Goal: Task Accomplishment & Management: Use online tool/utility

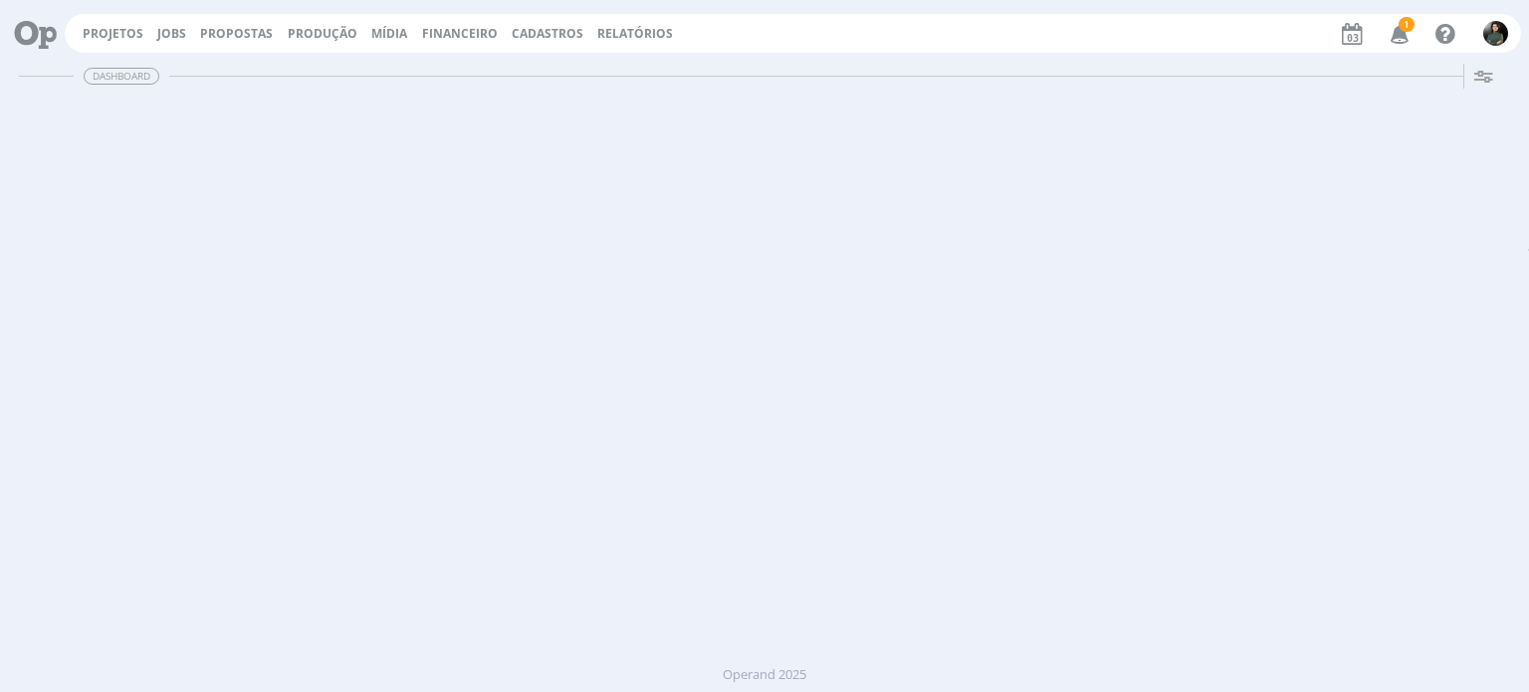
click at [111, 39] on link "Projetos" at bounding box center [113, 33] width 61 height 17
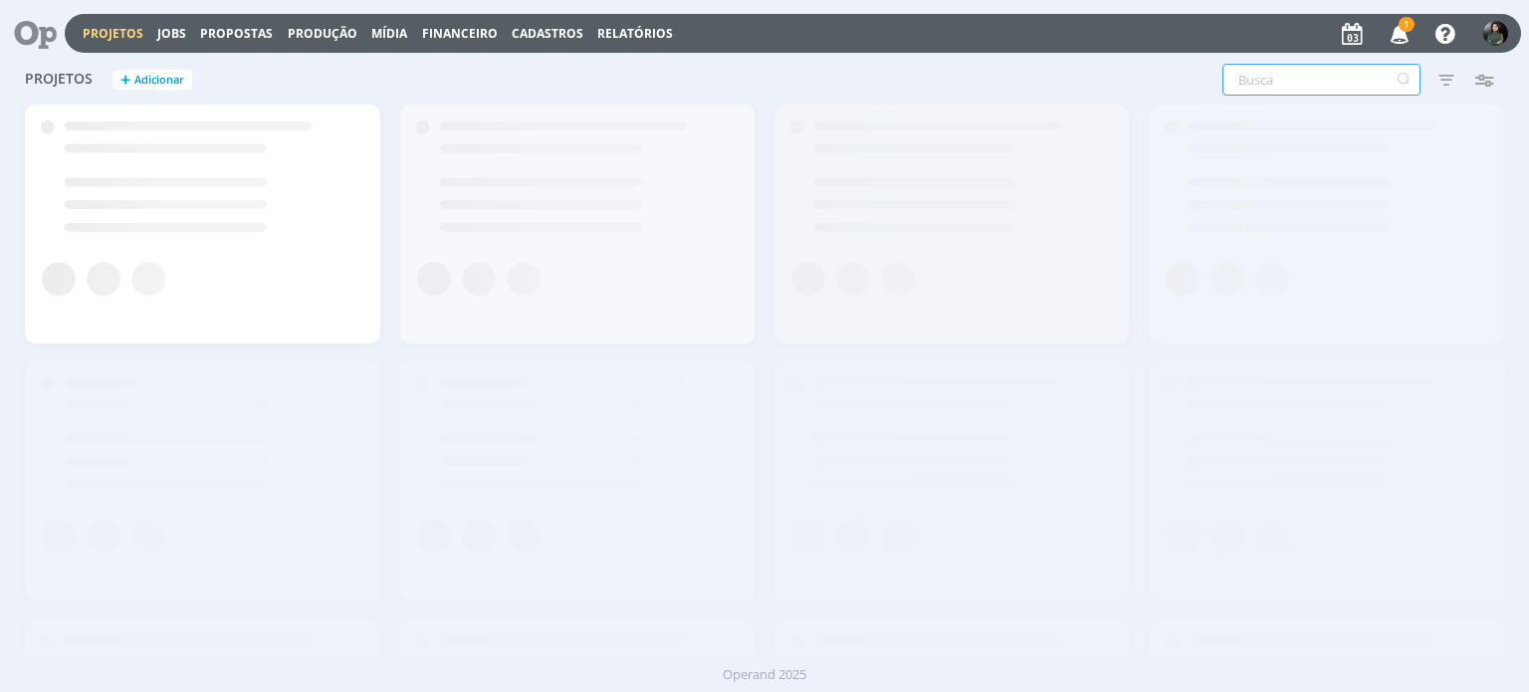
click at [1316, 75] on input "text" at bounding box center [1321, 80] width 198 height 32
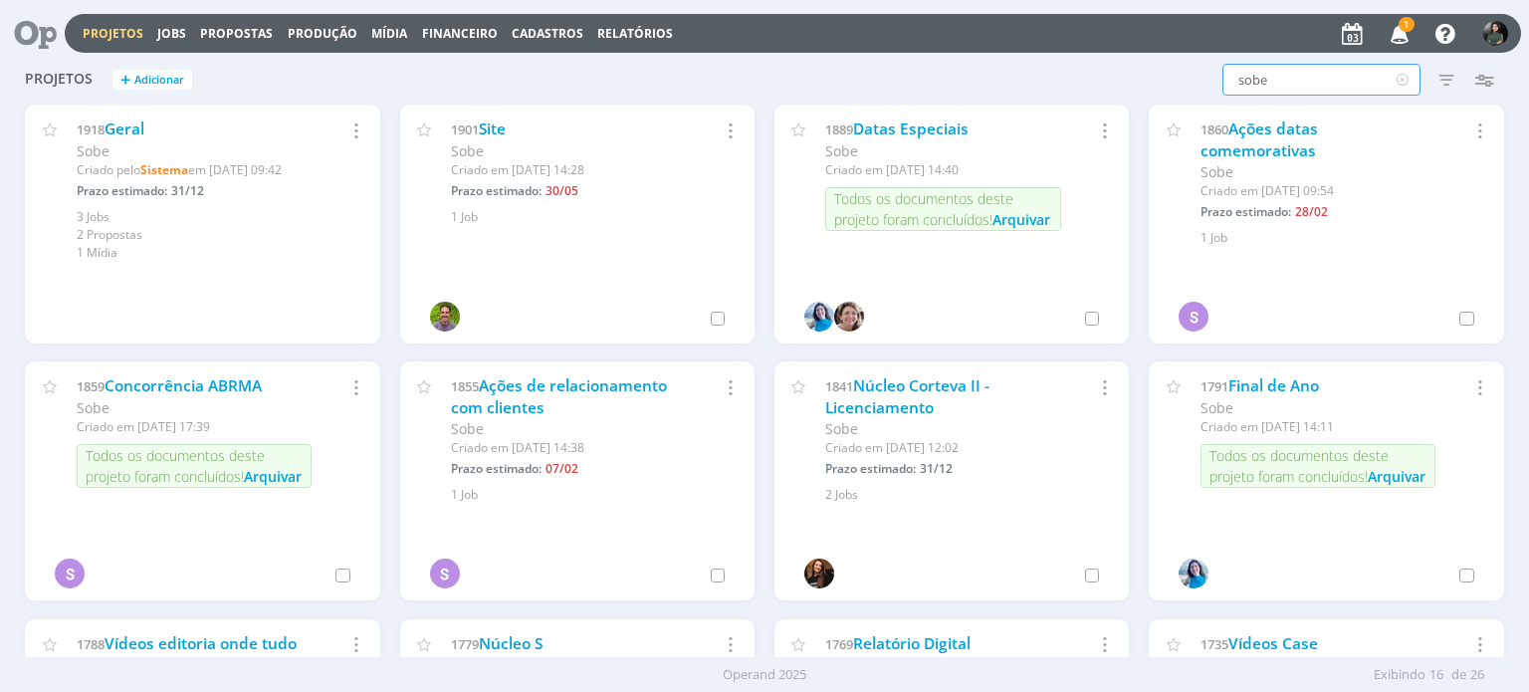
type input "sobe"
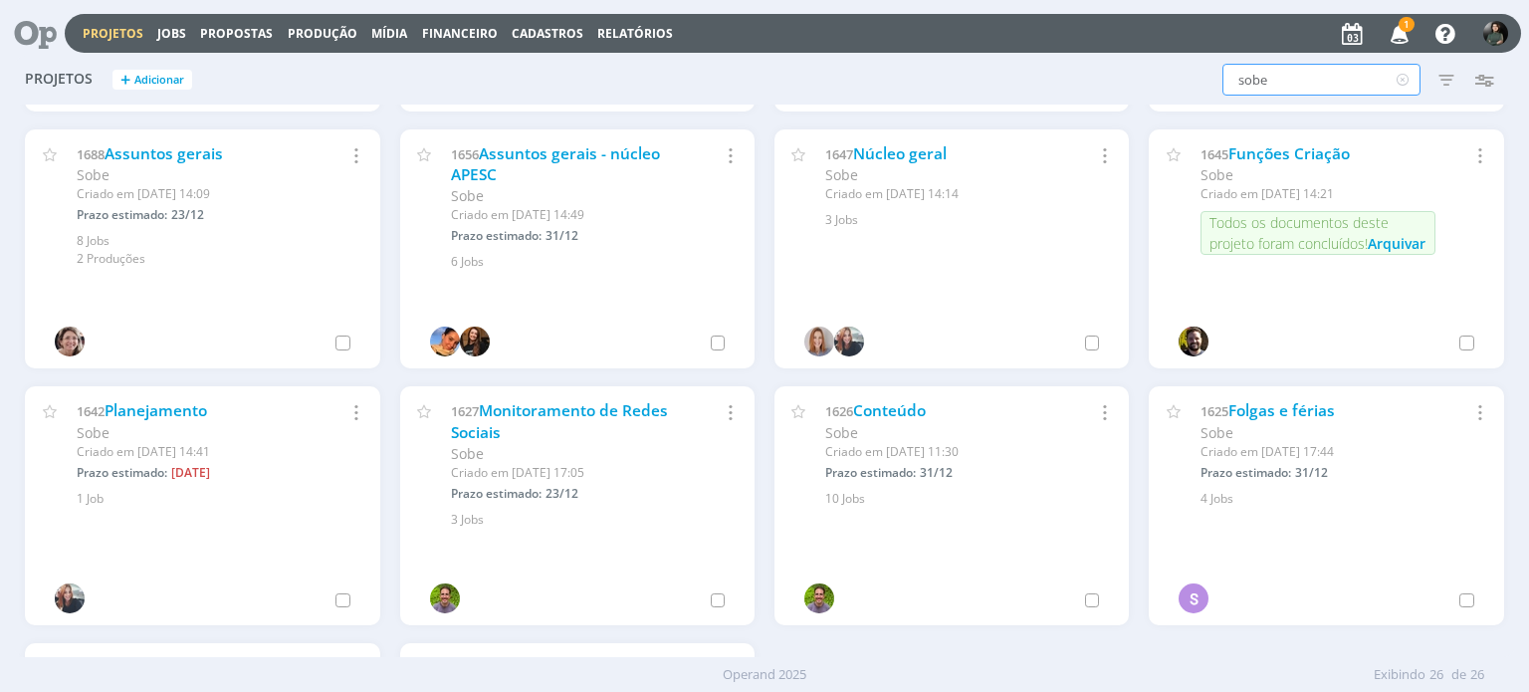
scroll to position [1039, 0]
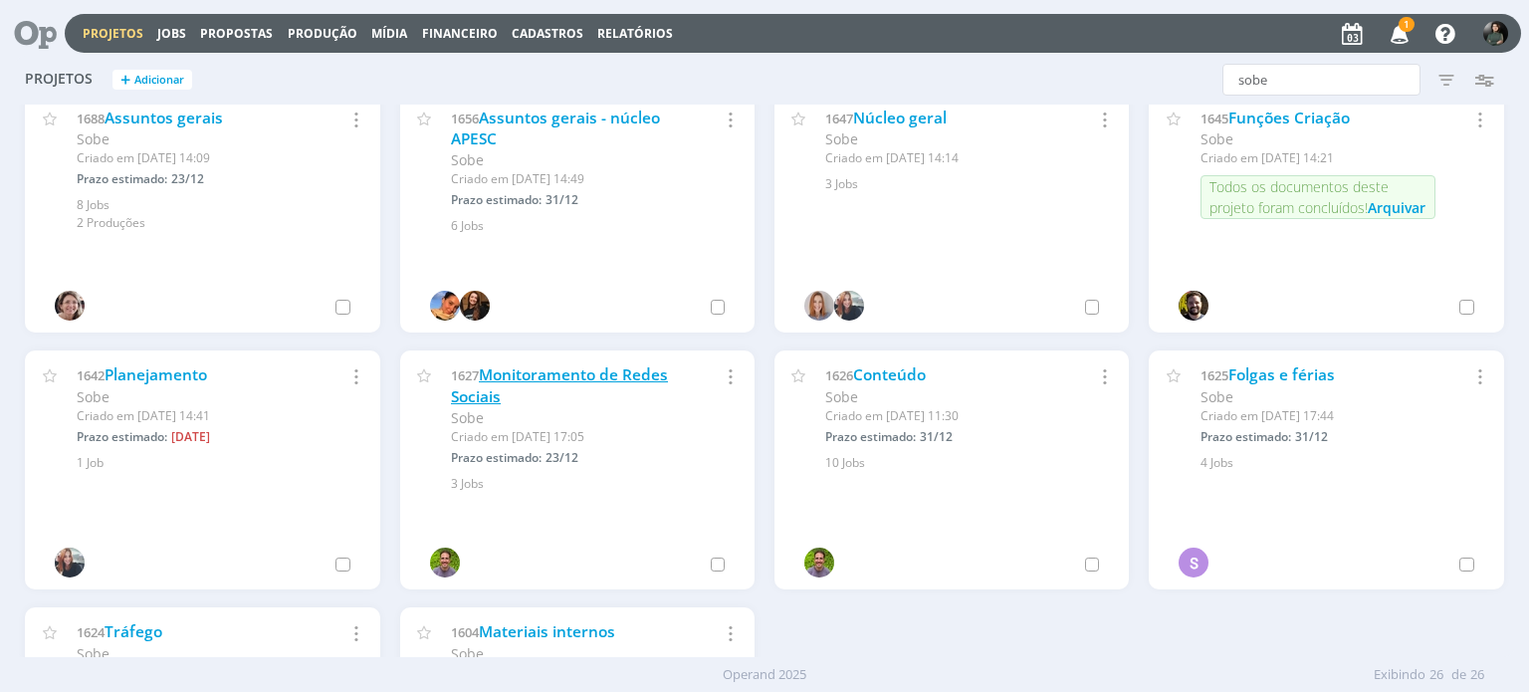
click at [610, 376] on link "Monitoramento de Redes Sociais" at bounding box center [559, 385] width 217 height 43
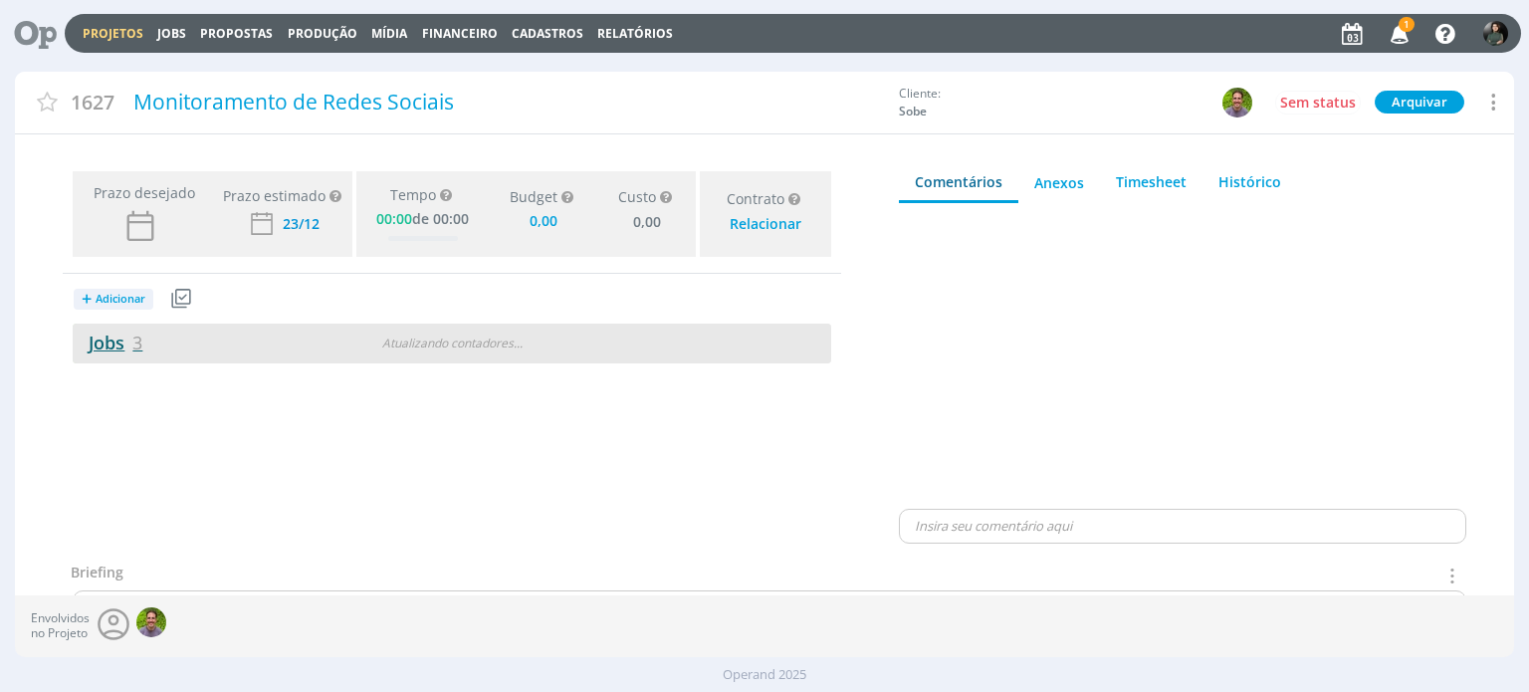
type input "0,00"
click at [97, 347] on link "Jobs 3" at bounding box center [108, 342] width 70 height 24
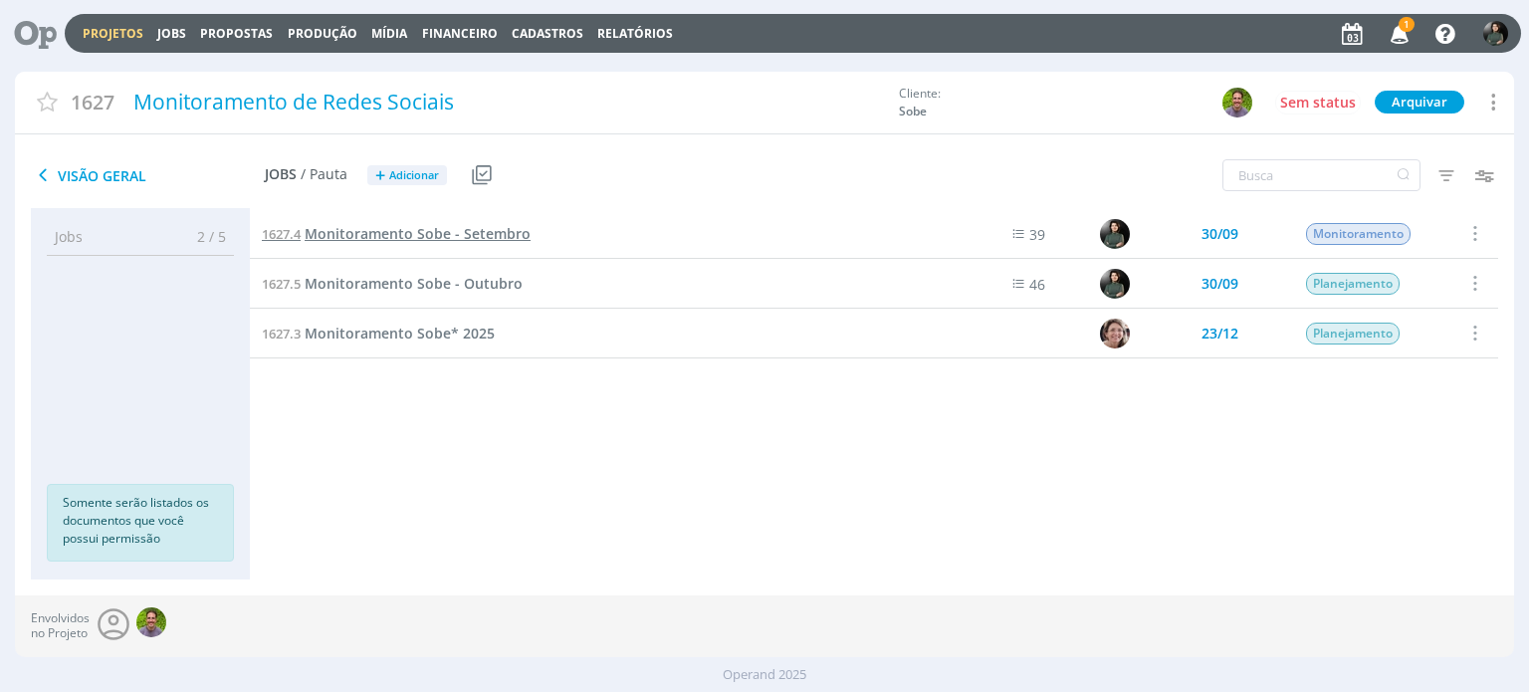
click at [416, 230] on span "Monitoramento Sobe - Setembro" at bounding box center [418, 233] width 226 height 19
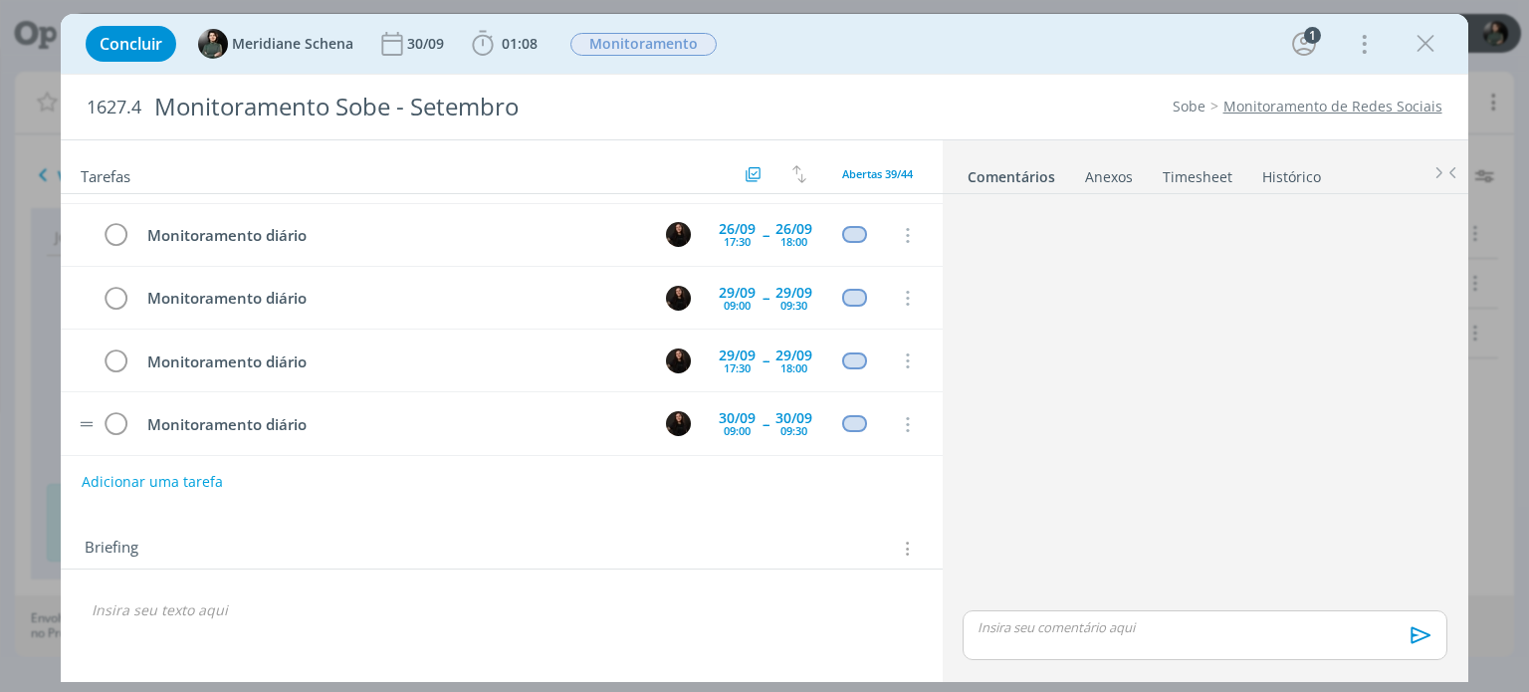
scroll to position [2171, 0]
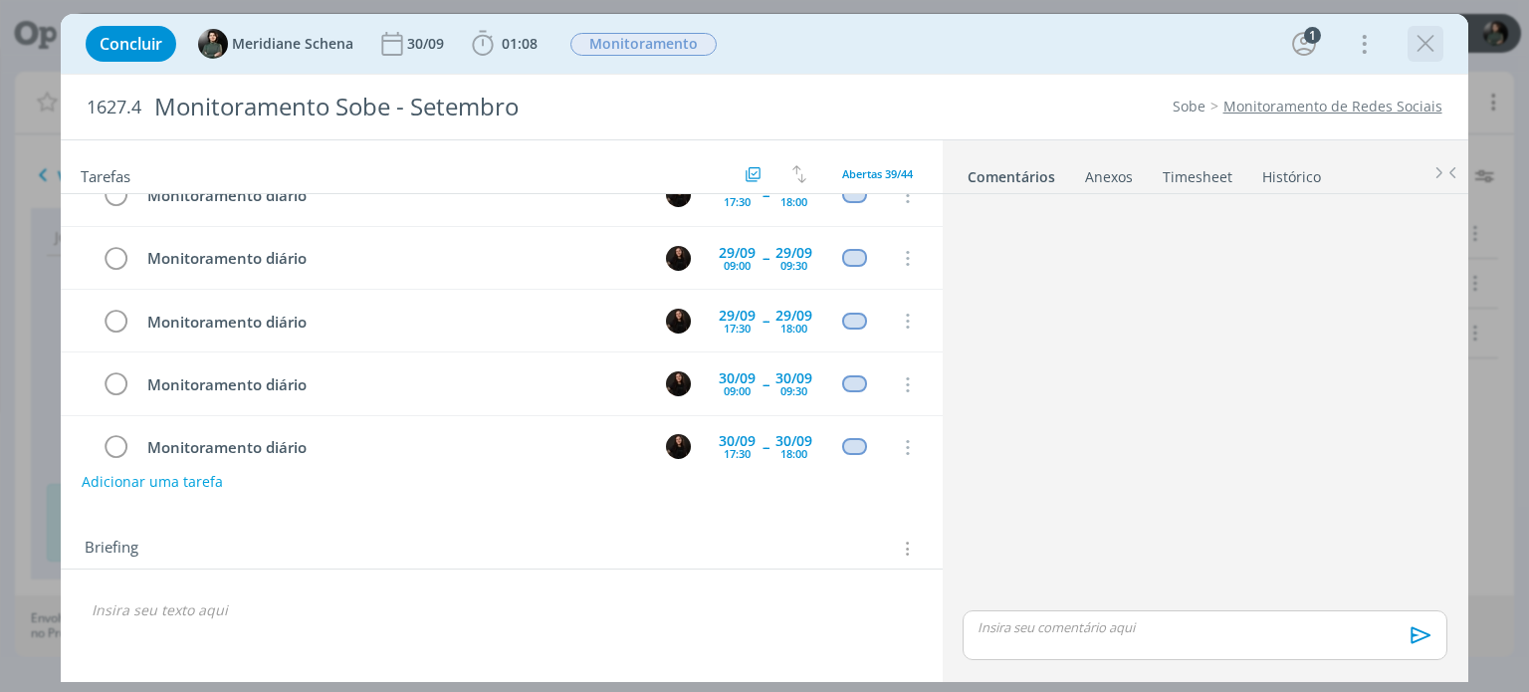
drag, startPoint x: 1409, startPoint y: 54, endPoint x: 828, endPoint y: 0, distance: 583.6
click at [1410, 54] on button "dialog" at bounding box center [1425, 44] width 30 height 30
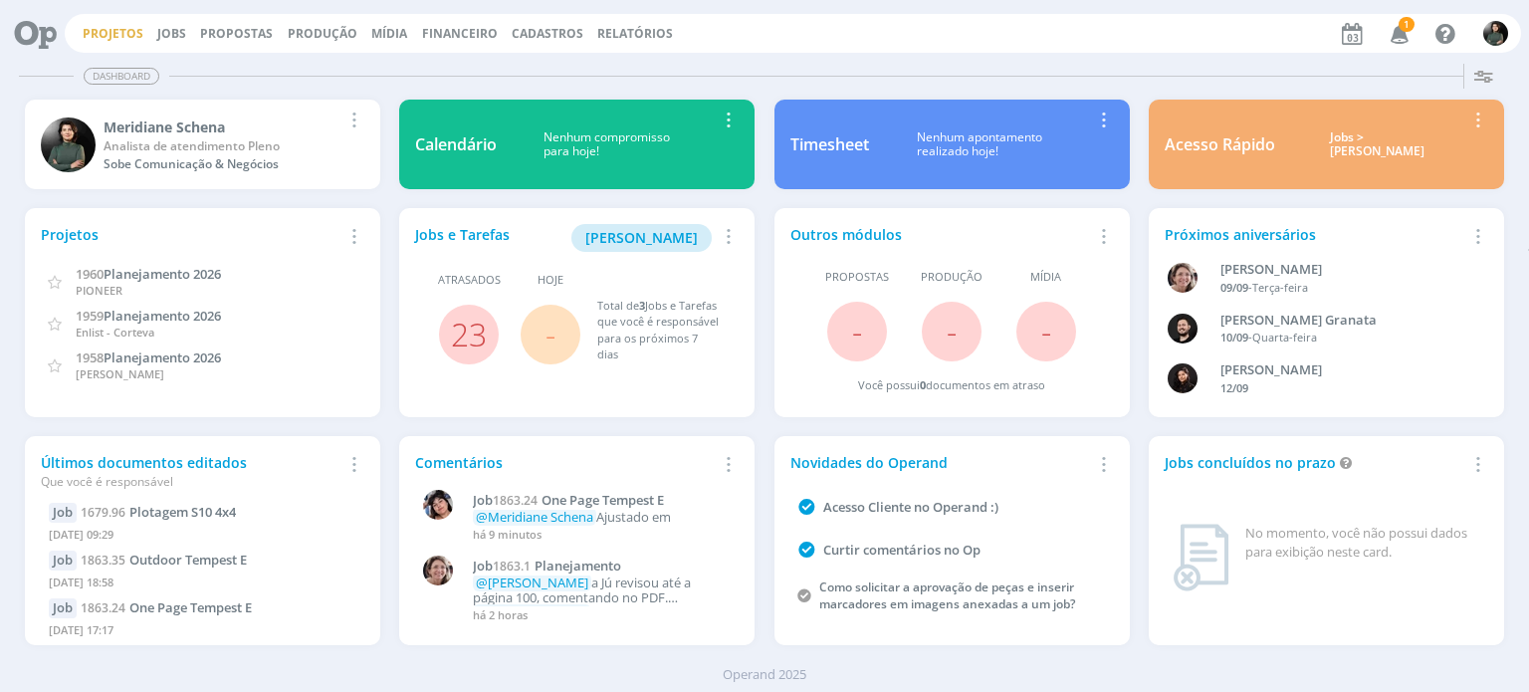
click at [105, 35] on link "Projetos" at bounding box center [113, 33] width 61 height 17
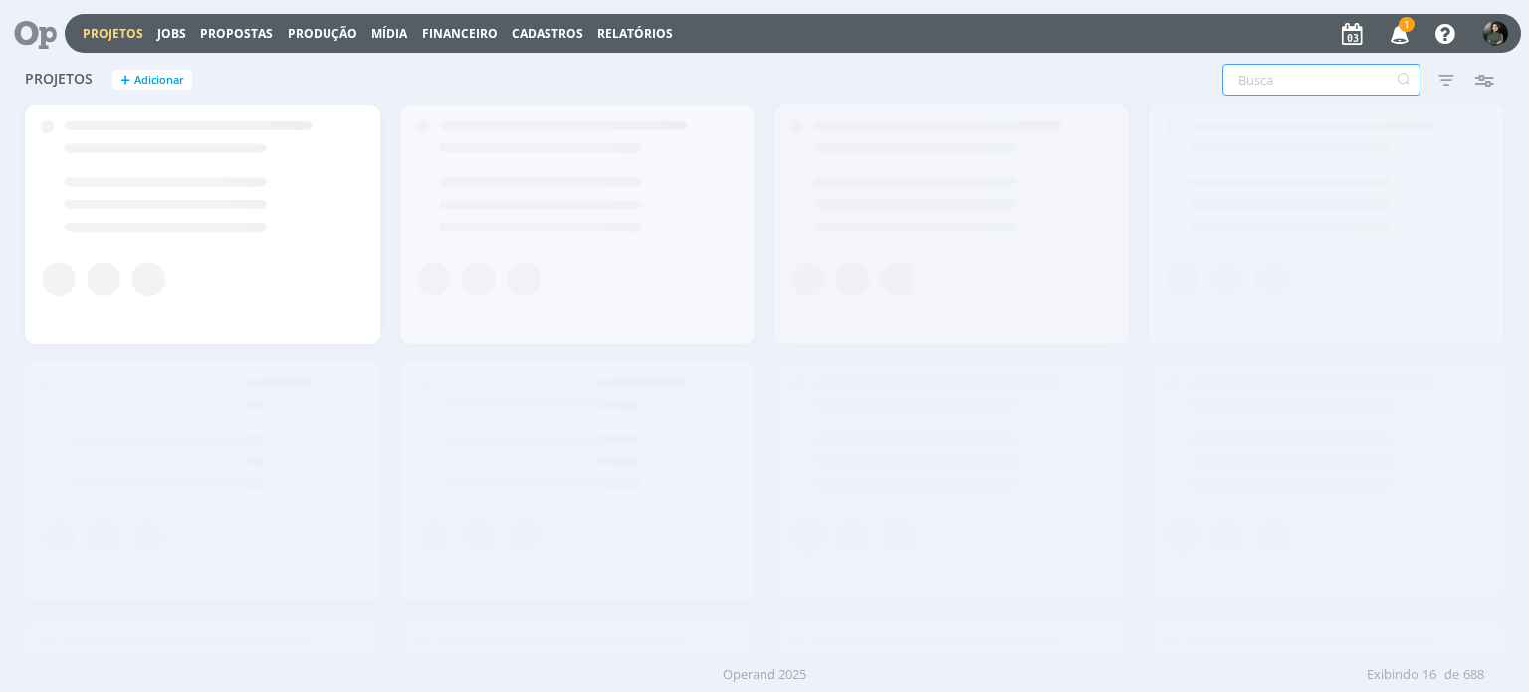
click at [1284, 83] on input "text" at bounding box center [1321, 80] width 198 height 32
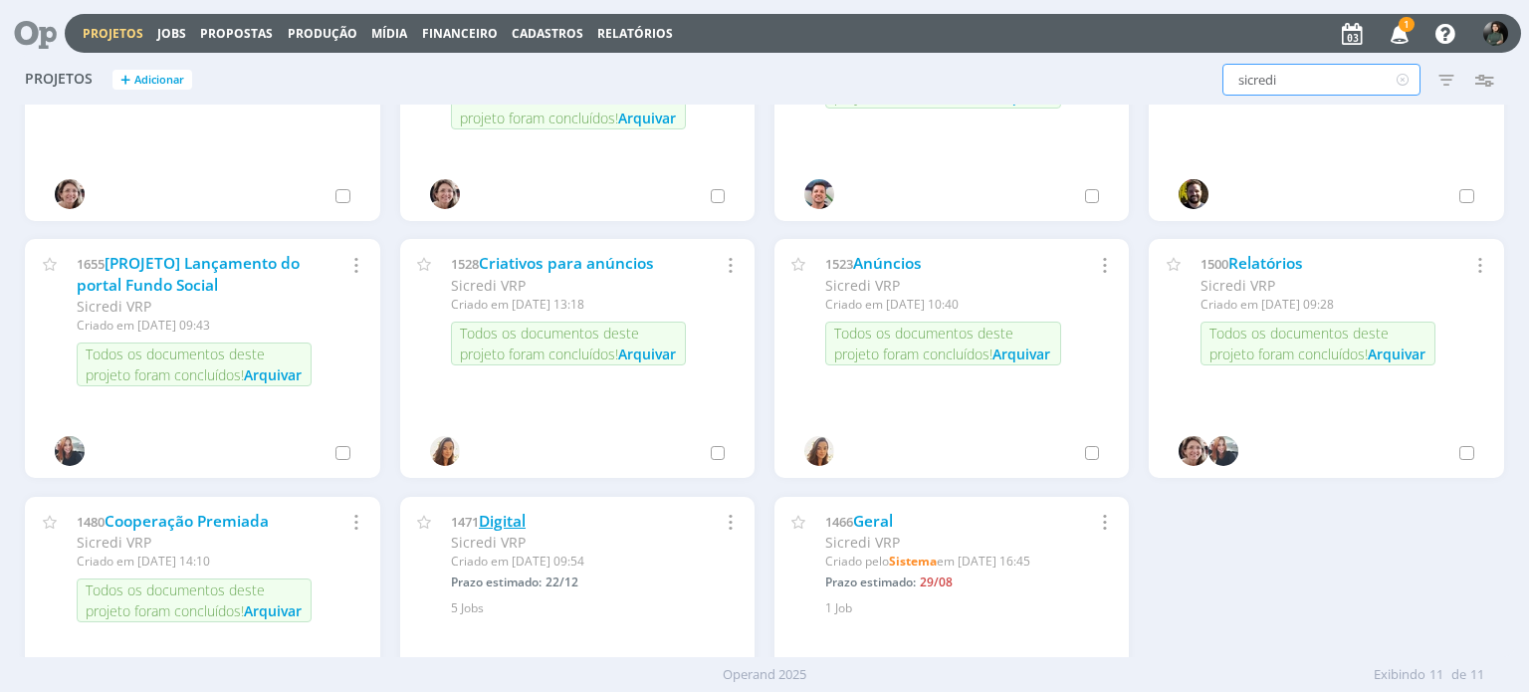
scroll to position [199, 0]
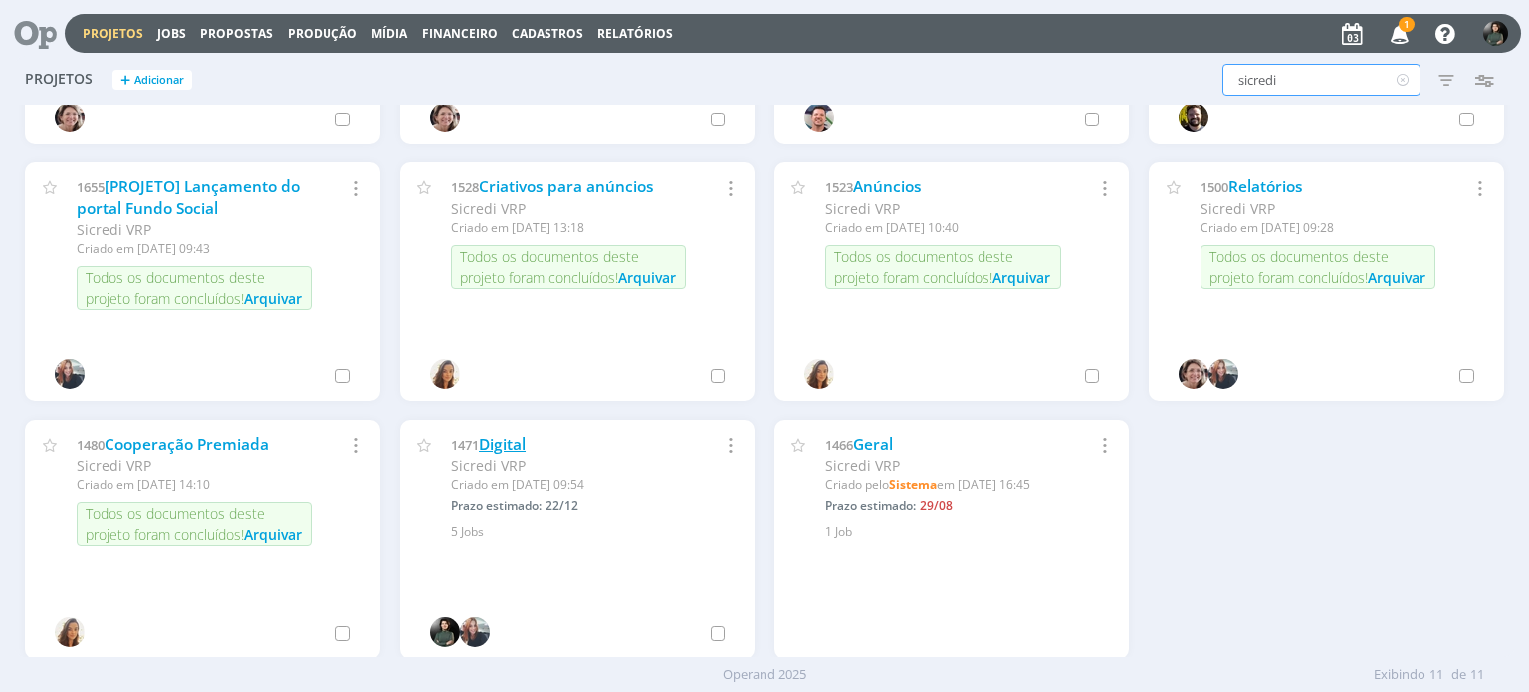
type input "sicredi"
click at [519, 443] on link "Digital" at bounding box center [502, 444] width 47 height 21
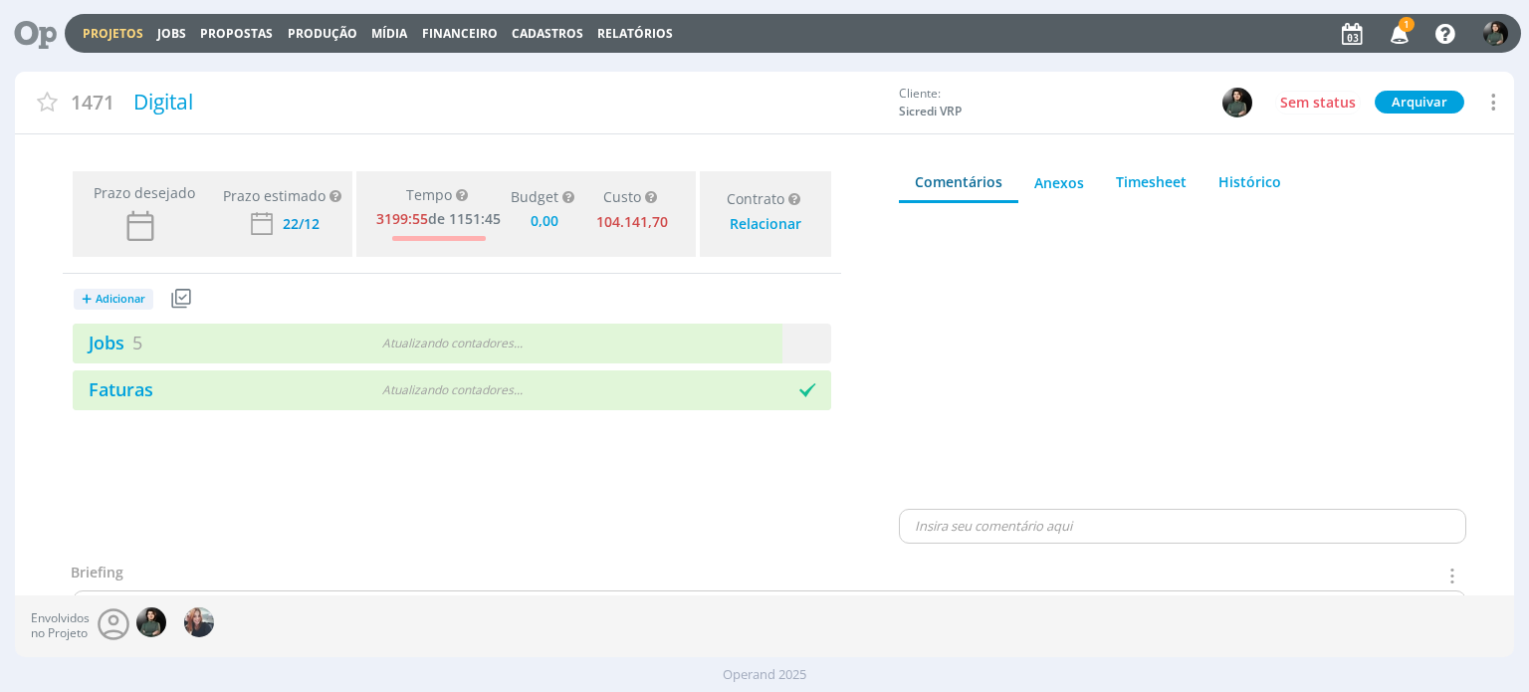
type input "0,00"
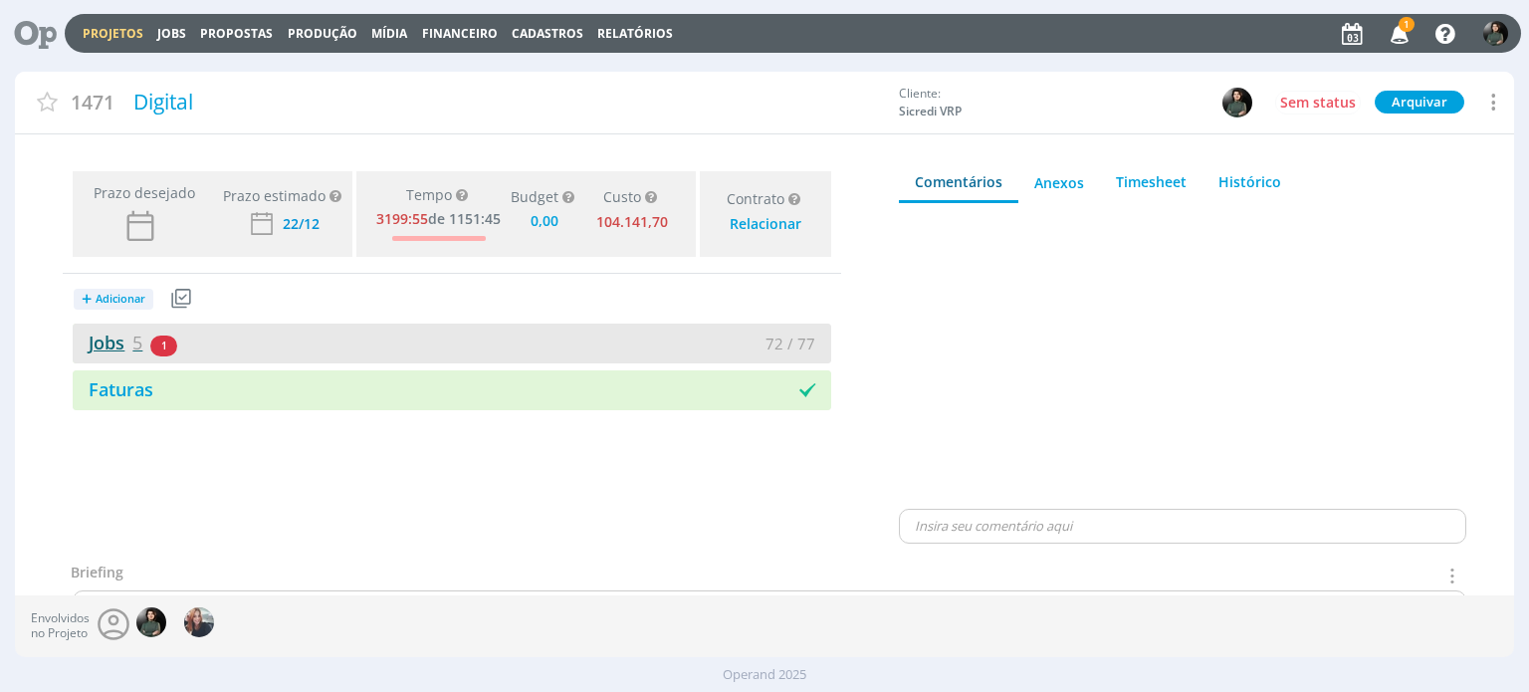
click at [111, 351] on link "Jobs 5" at bounding box center [108, 342] width 70 height 24
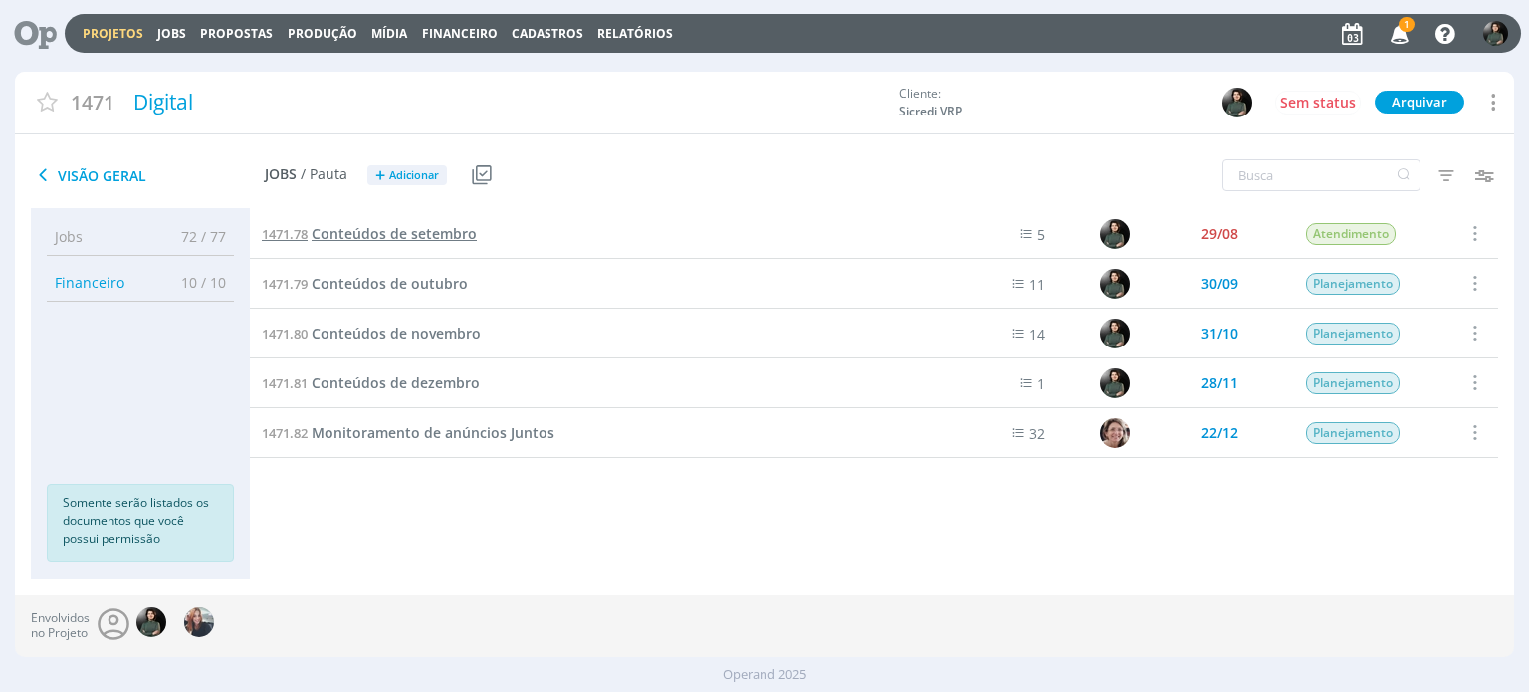
click at [472, 234] on span "Conteúdos de setembro" at bounding box center [393, 233] width 165 height 19
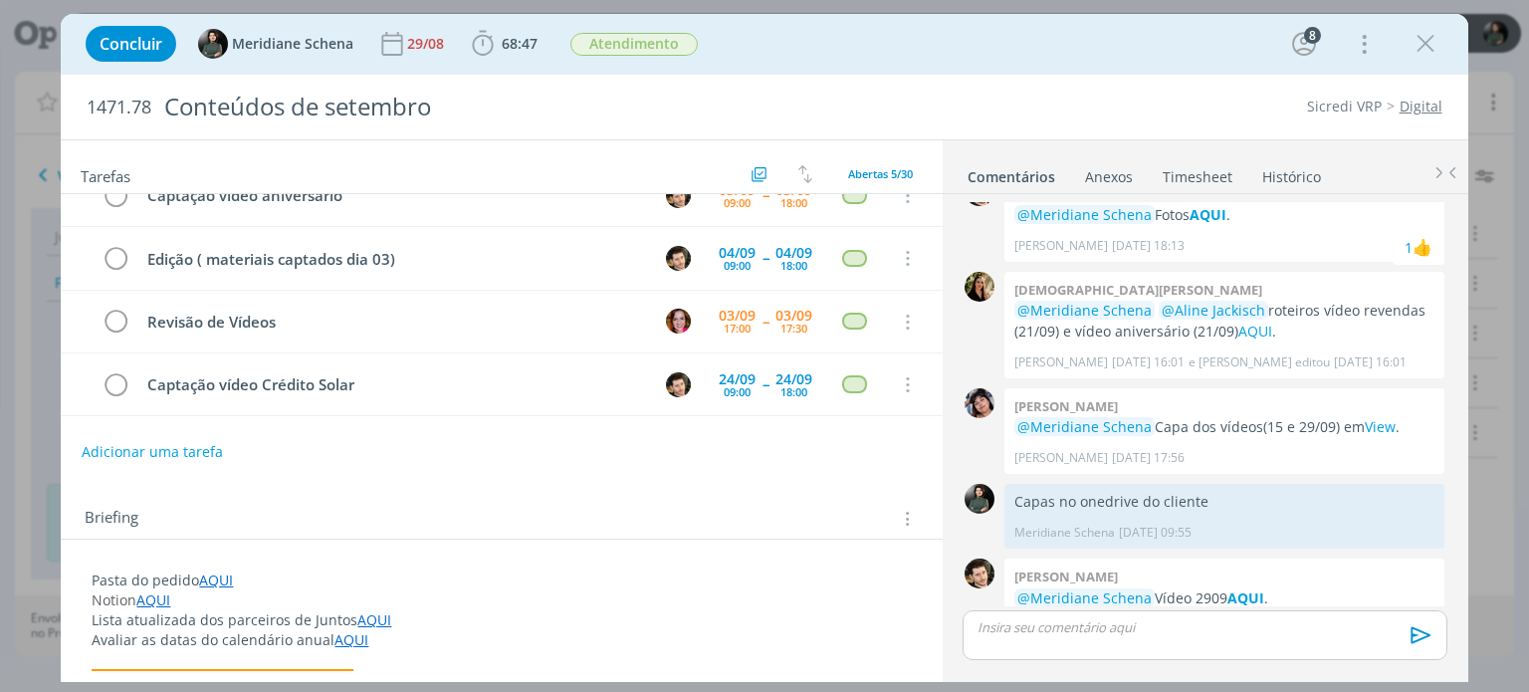
scroll to position [199, 0]
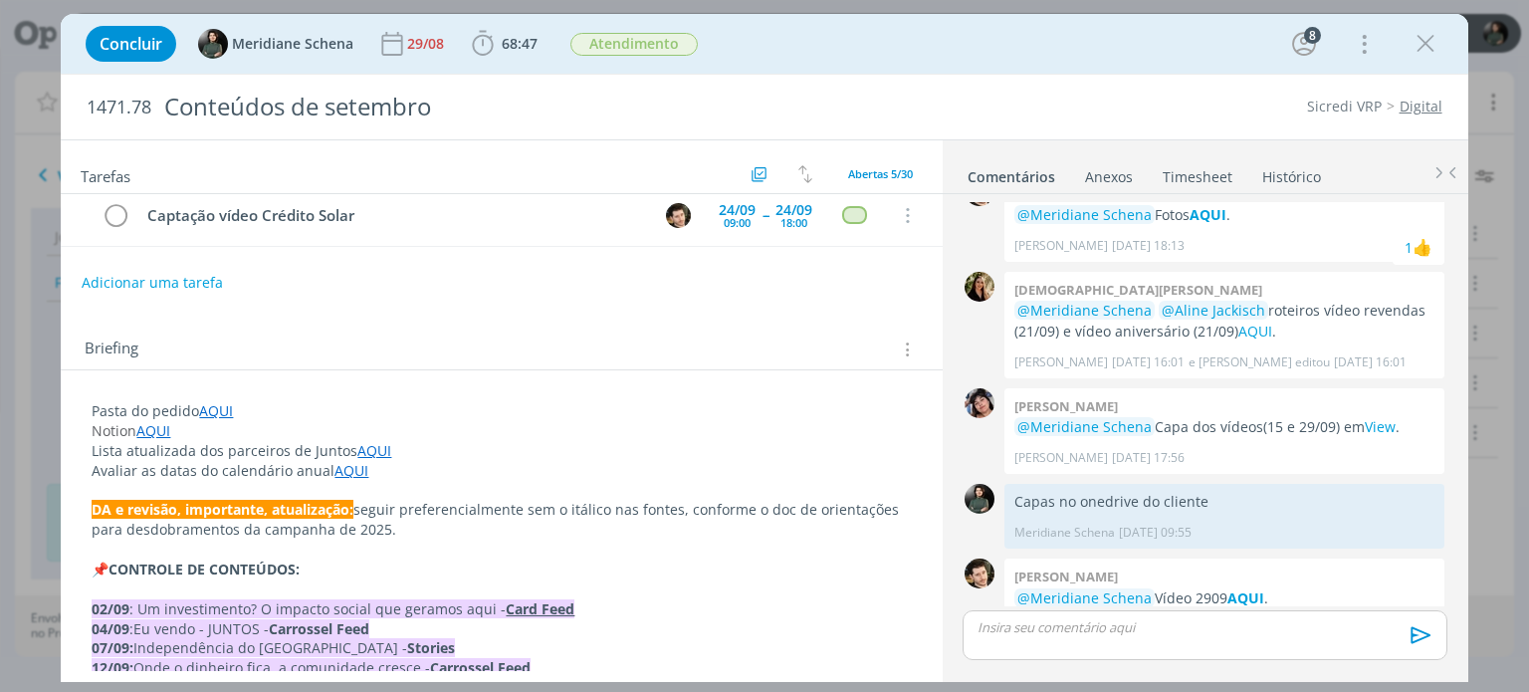
click at [221, 413] on link "AQUI" at bounding box center [216, 410] width 34 height 19
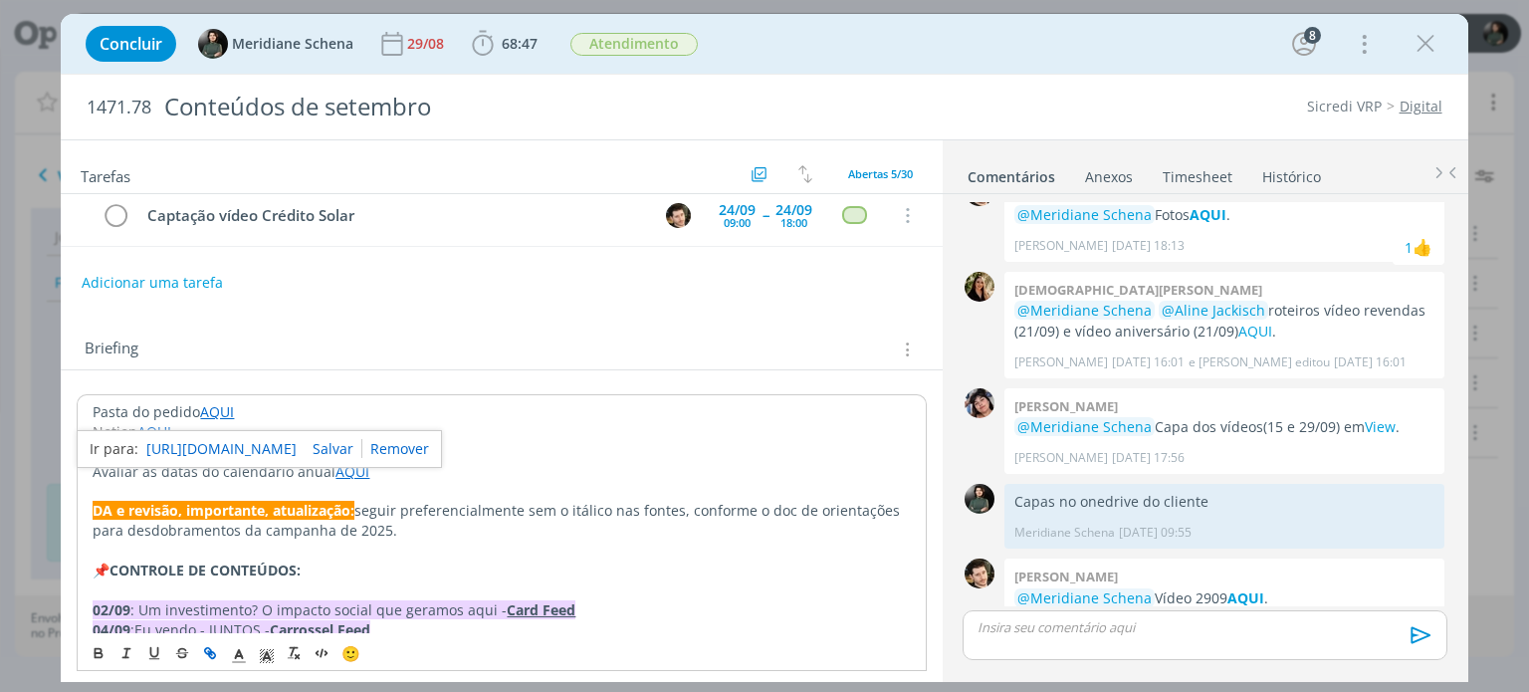
click at [231, 444] on link "[URL][DOMAIN_NAME]" at bounding box center [221, 449] width 150 height 26
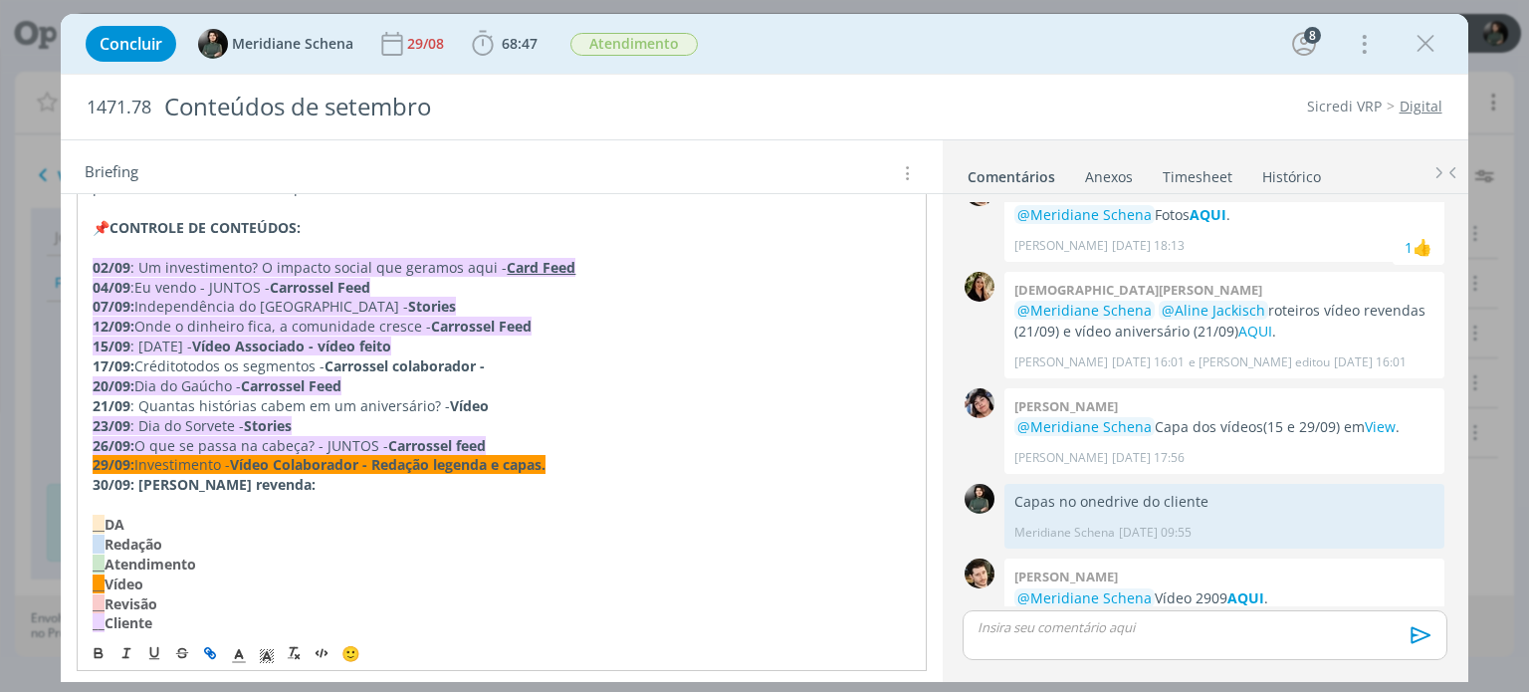
scroll to position [597, 0]
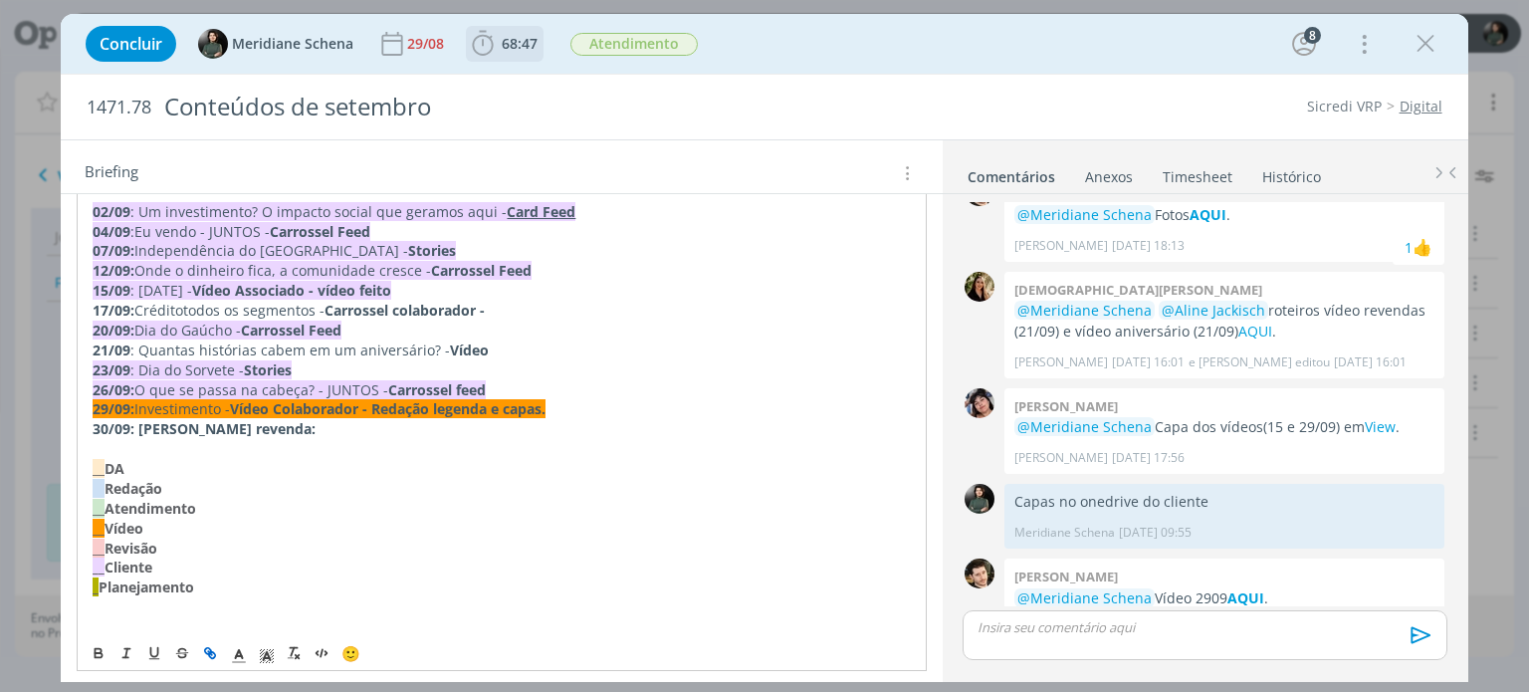
click at [478, 46] on icon "dialog" at bounding box center [483, 44] width 30 height 30
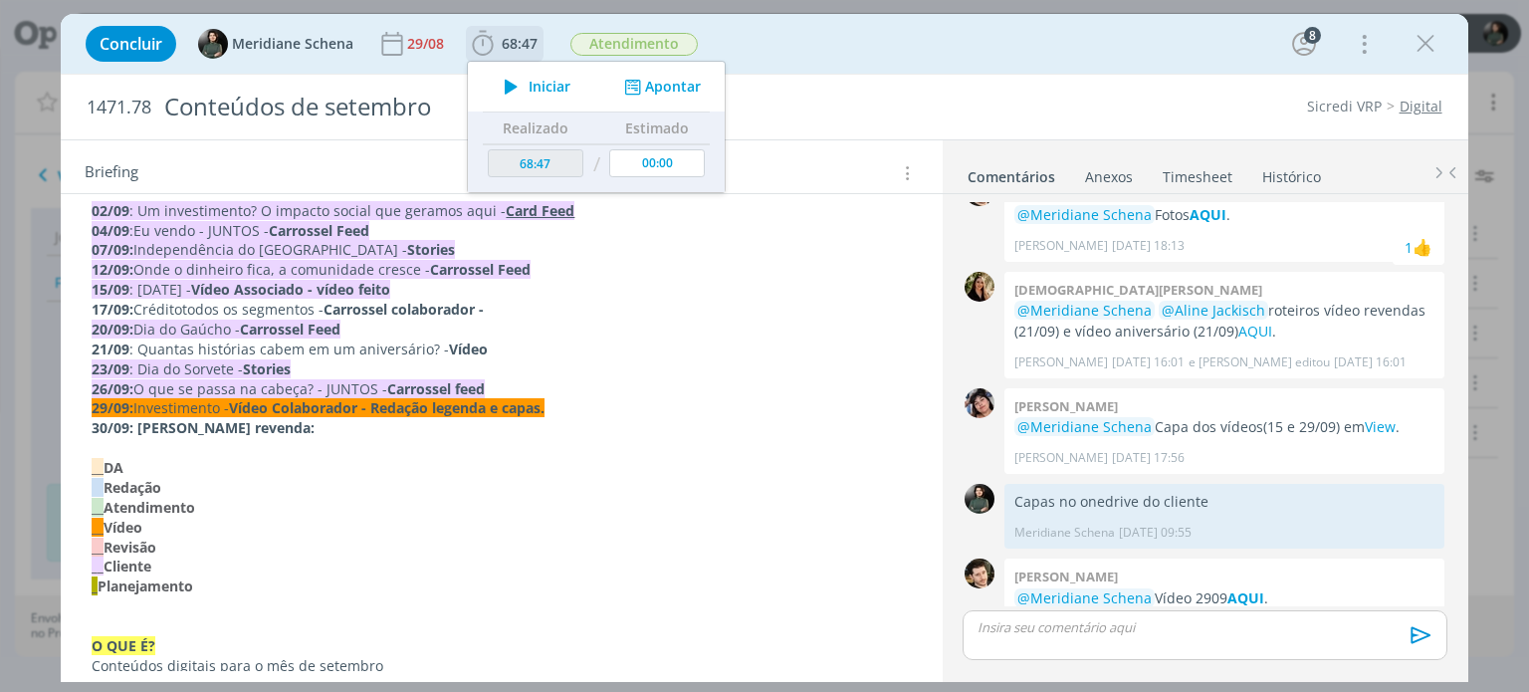
click at [536, 88] on span "Iniciar" at bounding box center [549, 87] width 42 height 14
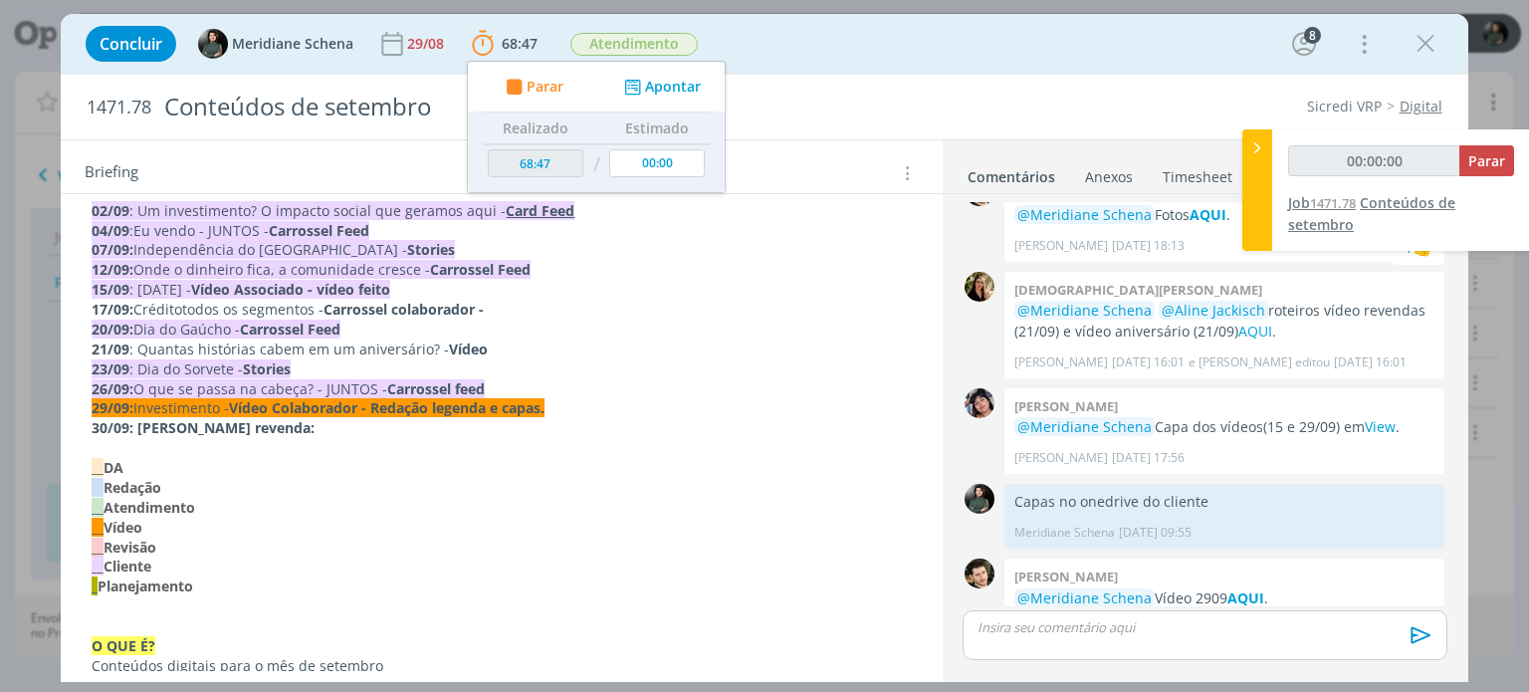
type input "00:00:01"
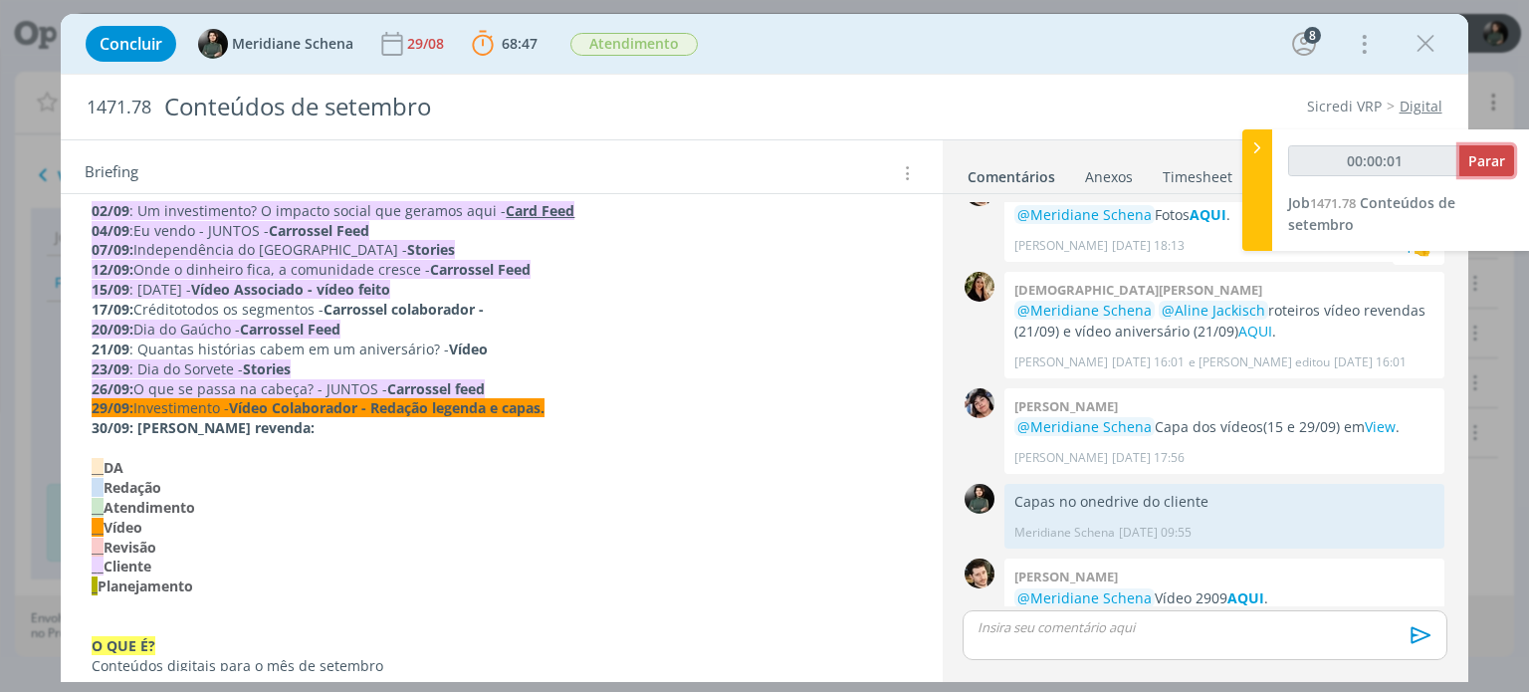
click at [1484, 165] on span "Parar" at bounding box center [1486, 160] width 37 height 19
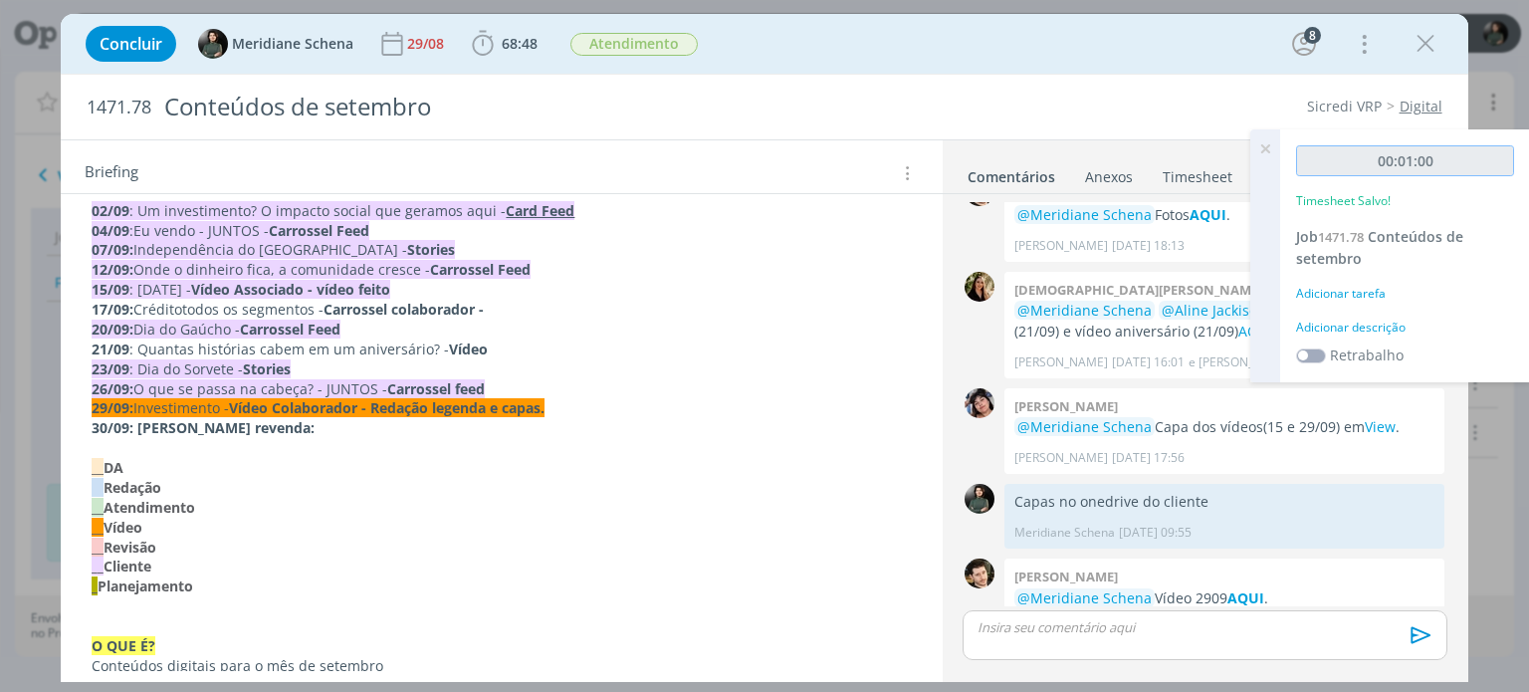
click at [1437, 153] on input "00:01:00" at bounding box center [1405, 160] width 218 height 31
click at [1385, 328] on div "Adicionar descrição" at bounding box center [1405, 327] width 218 height 18
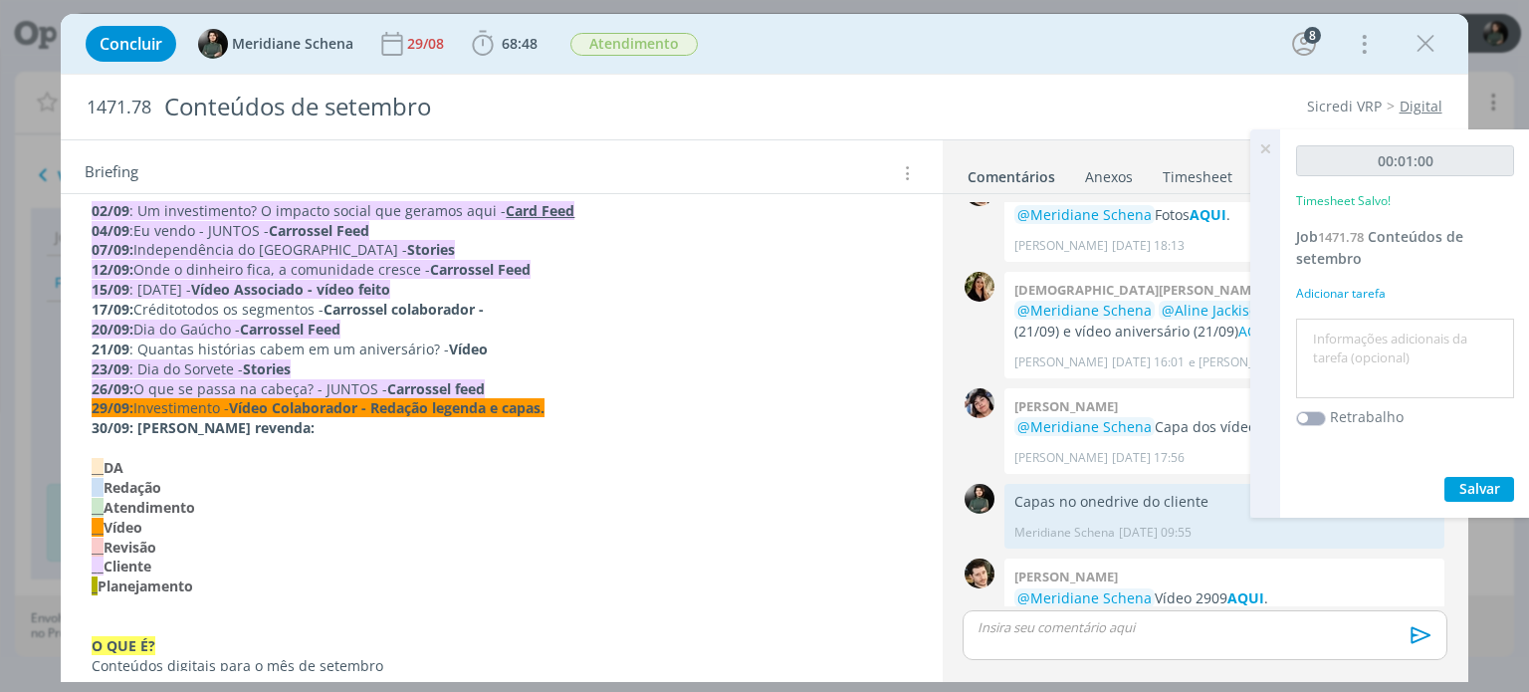
click at [1381, 325] on textarea at bounding box center [1405, 358] width 208 height 71
type textarea "Acompanhar captações"
click at [1471, 484] on span "Salvar" at bounding box center [1479, 488] width 41 height 19
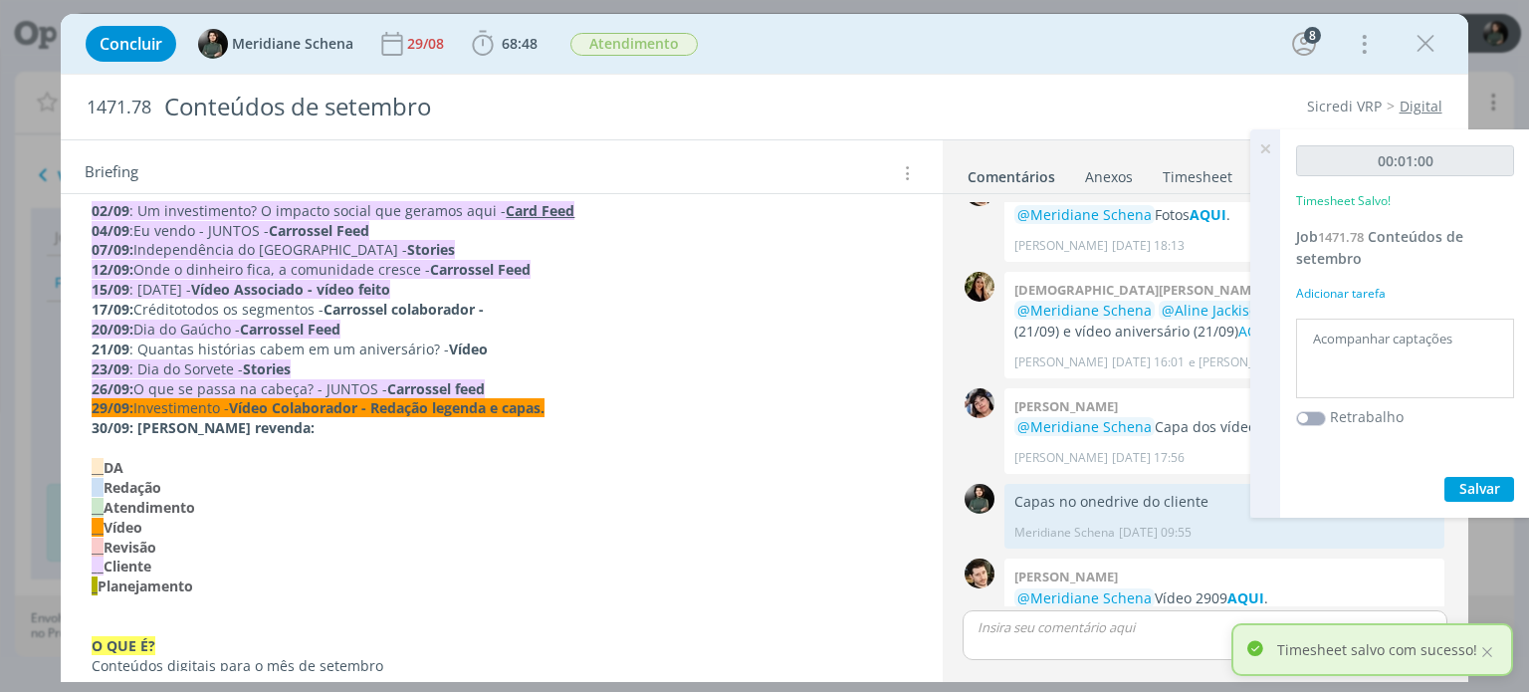
click at [1264, 151] on icon at bounding box center [1265, 148] width 36 height 39
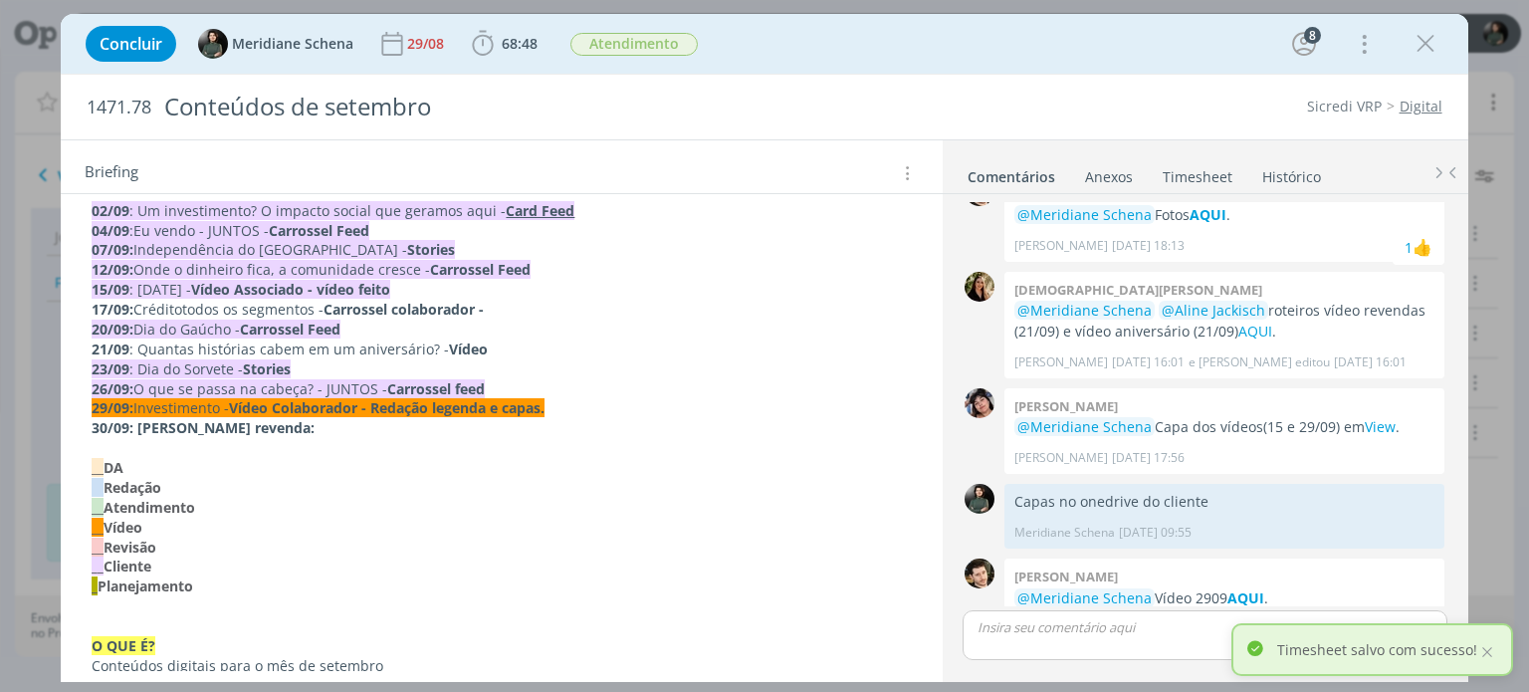
click at [1218, 170] on link "Timesheet" at bounding box center [1197, 172] width 72 height 29
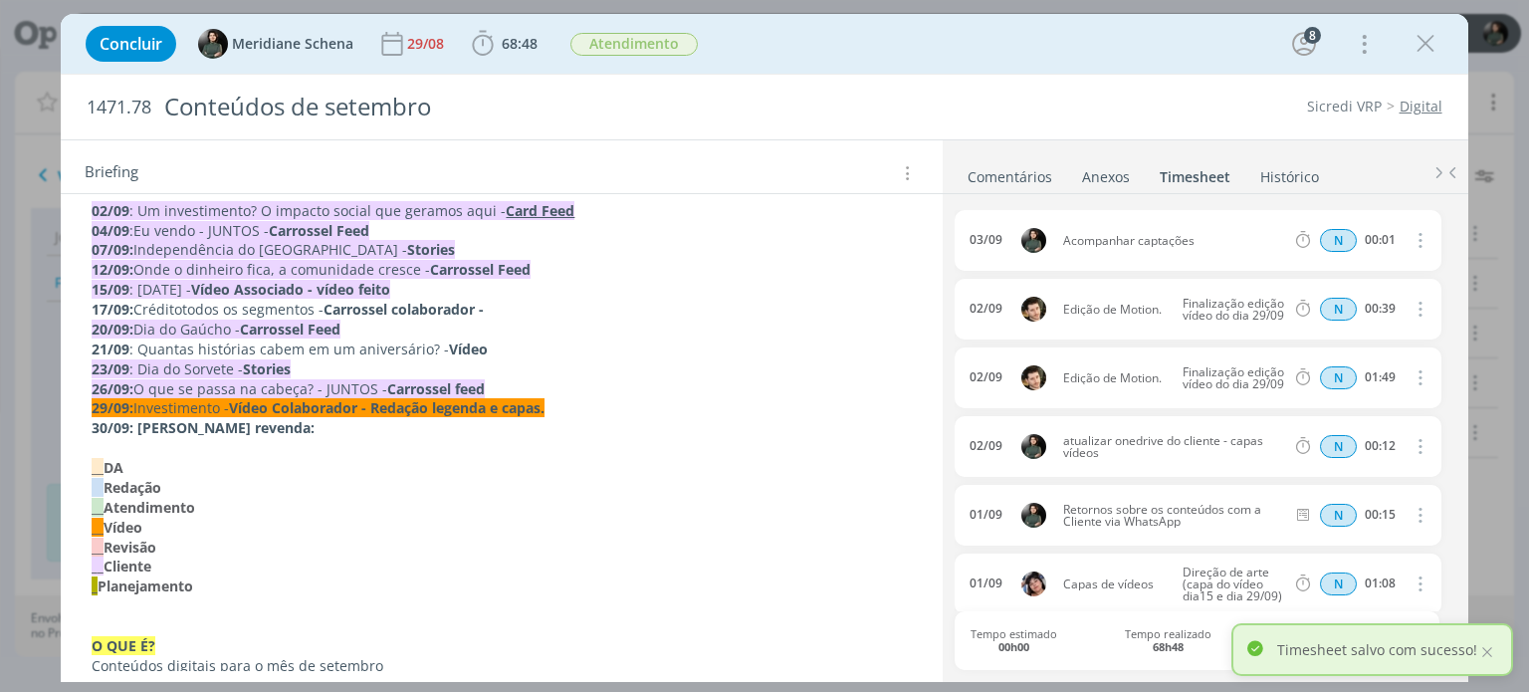
click at [1408, 236] on icon "dialog" at bounding box center [1418, 240] width 22 height 24
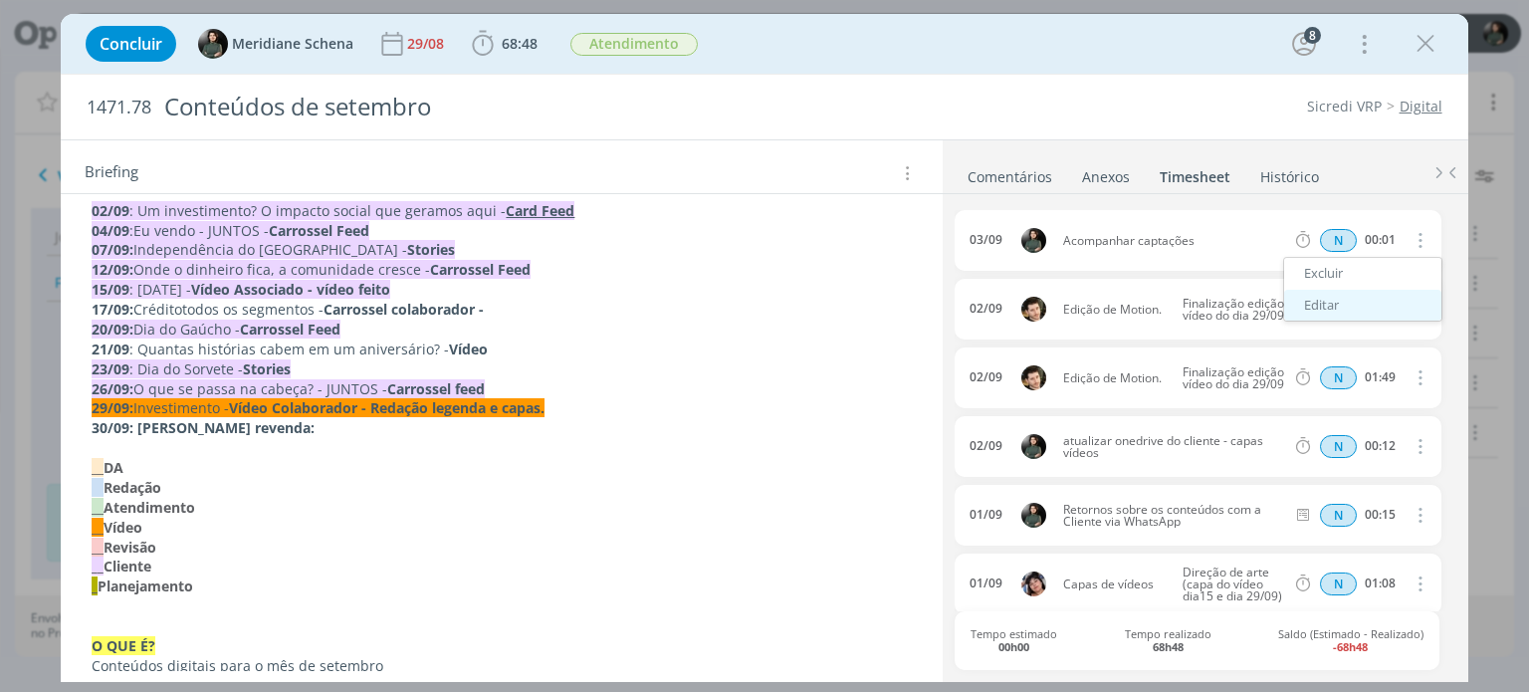
click at [1328, 297] on link "Editar" at bounding box center [1362, 306] width 157 height 32
click at [1391, 233] on input "00:01" at bounding box center [1378, 241] width 43 height 22
type input "02:15"
click at [1425, 258] on div "03/09 10:56 Acompanhar captações Selecione a tarefa N 02:15" at bounding box center [1197, 240] width 486 height 61
click at [1180, 183] on link "Timesheet" at bounding box center [1194, 172] width 73 height 29
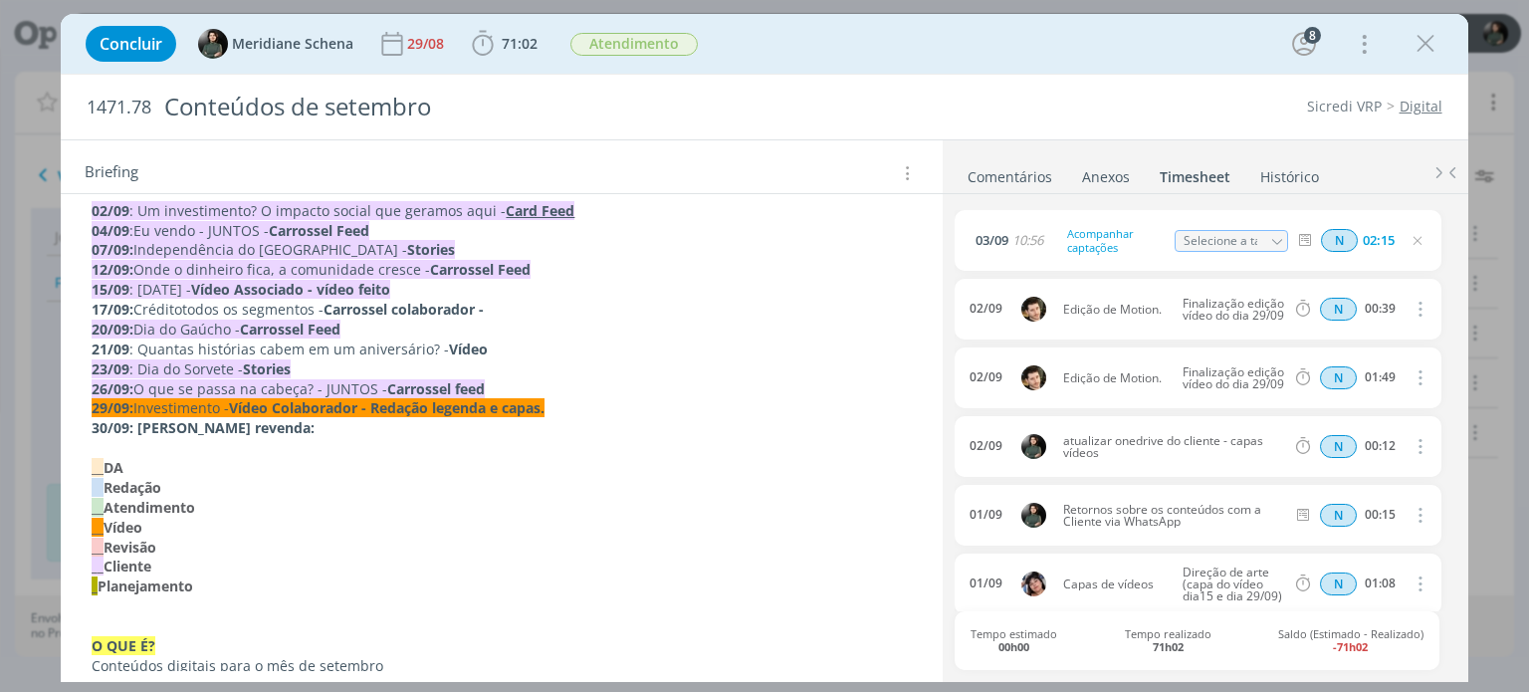
click at [1028, 173] on link "Comentários" at bounding box center [1009, 172] width 87 height 29
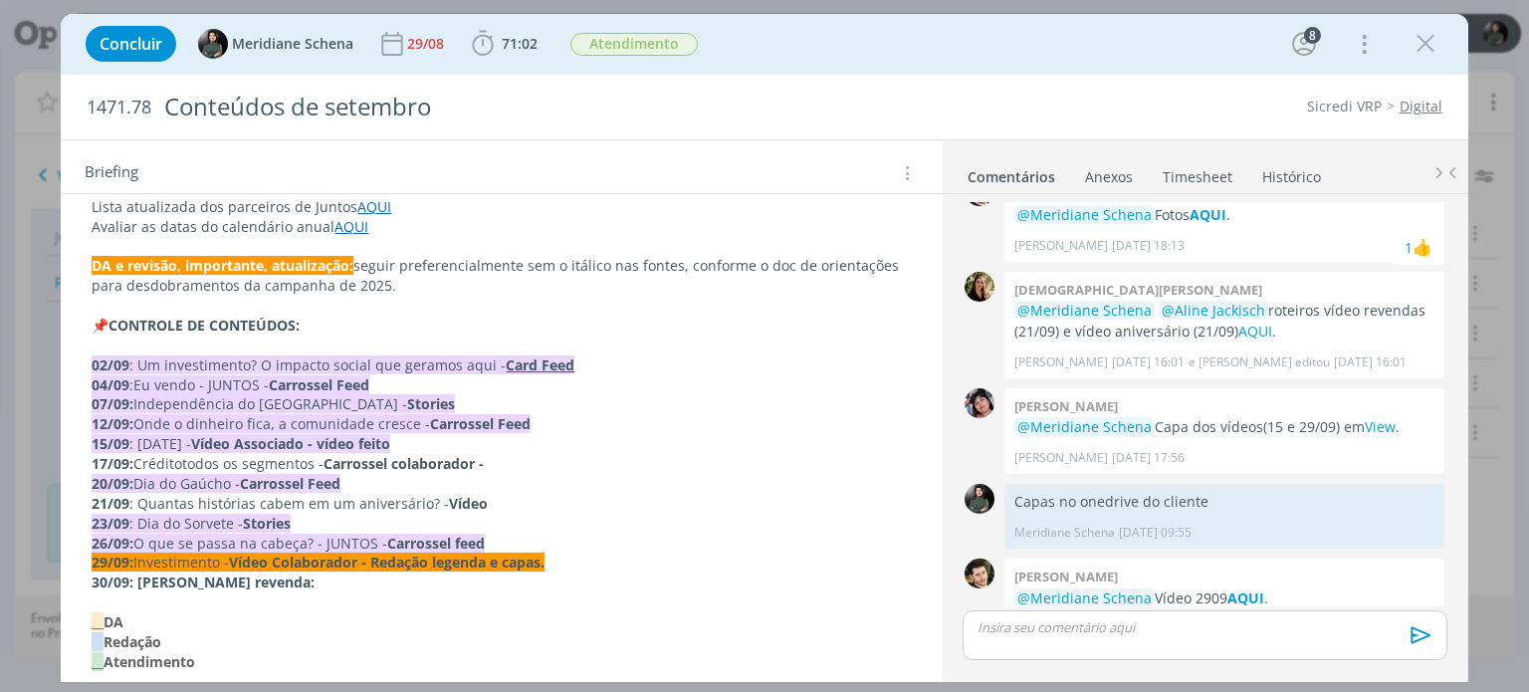
scroll to position [498, 0]
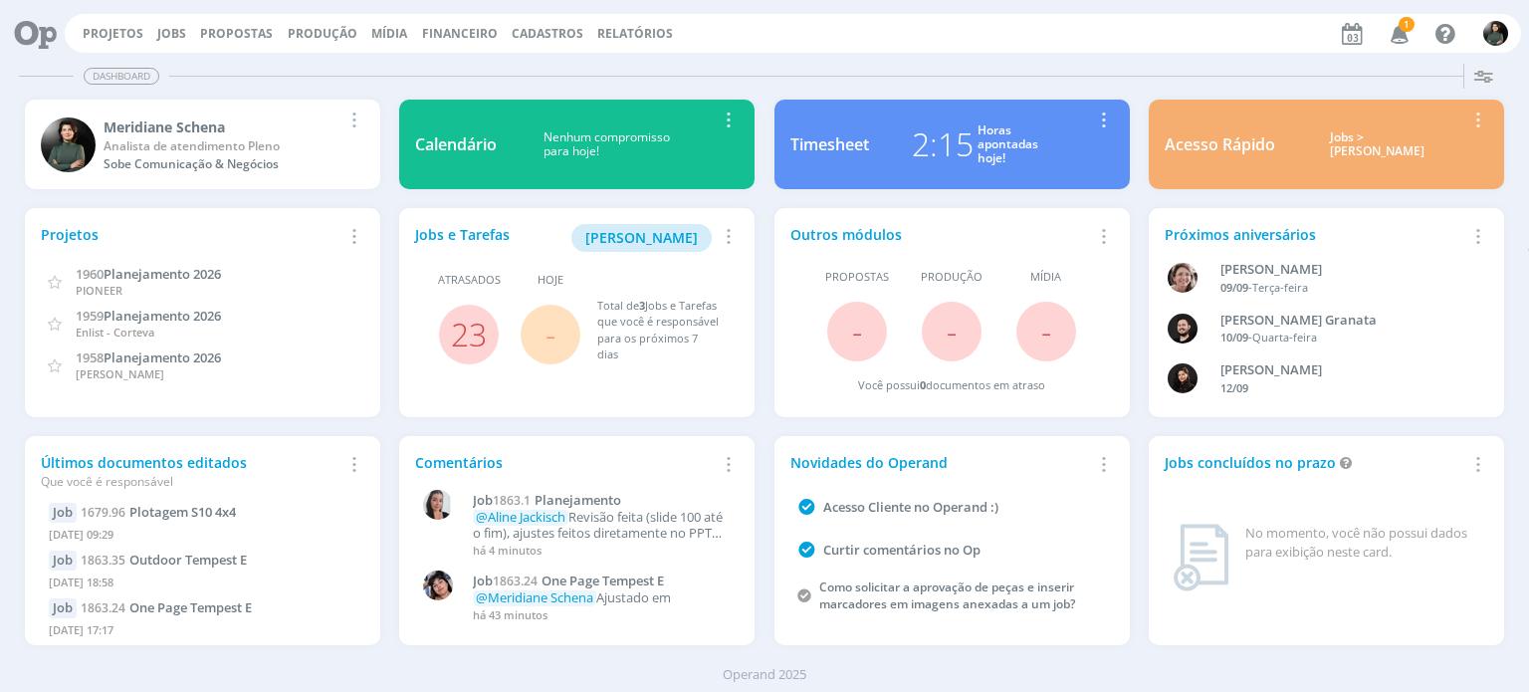
click at [1206, 64] on div "Dashboard" at bounding box center [765, 76] width 1492 height 29
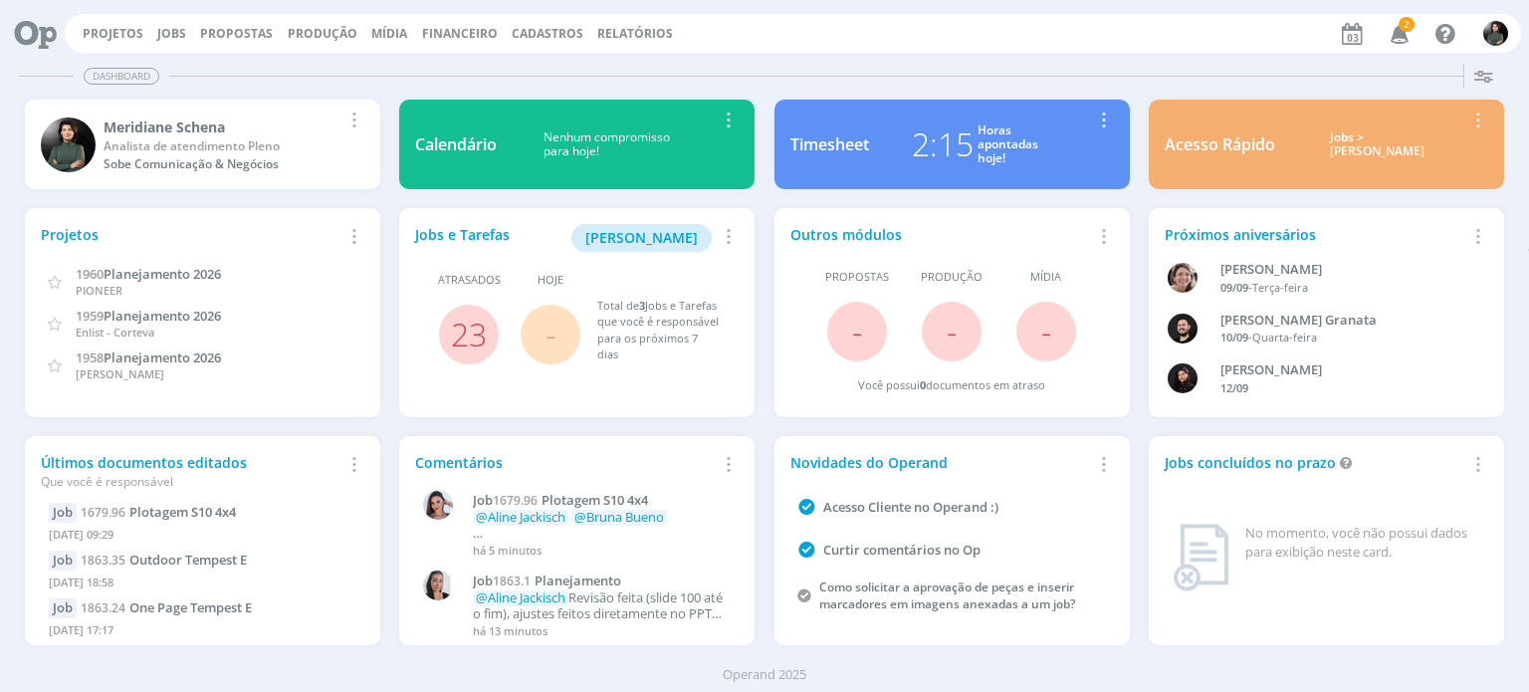
click at [187, 24] on div "Projetos Jobs Propostas Produção [GEOGRAPHIC_DATA] Financeiro Cadastros Relatór…" at bounding box center [793, 33] width 1456 height 39
click at [179, 28] on link "Jobs" at bounding box center [171, 33] width 29 height 17
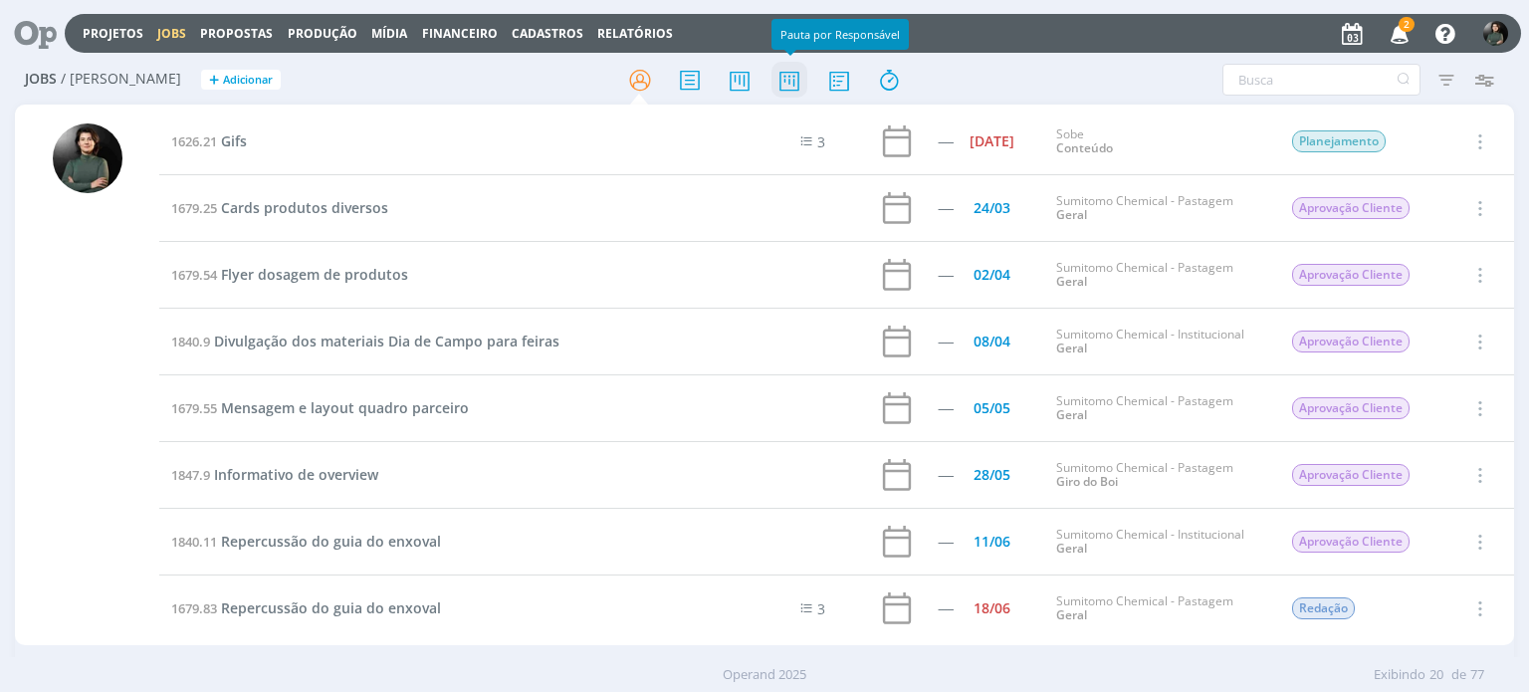
click at [788, 83] on icon at bounding box center [789, 80] width 36 height 39
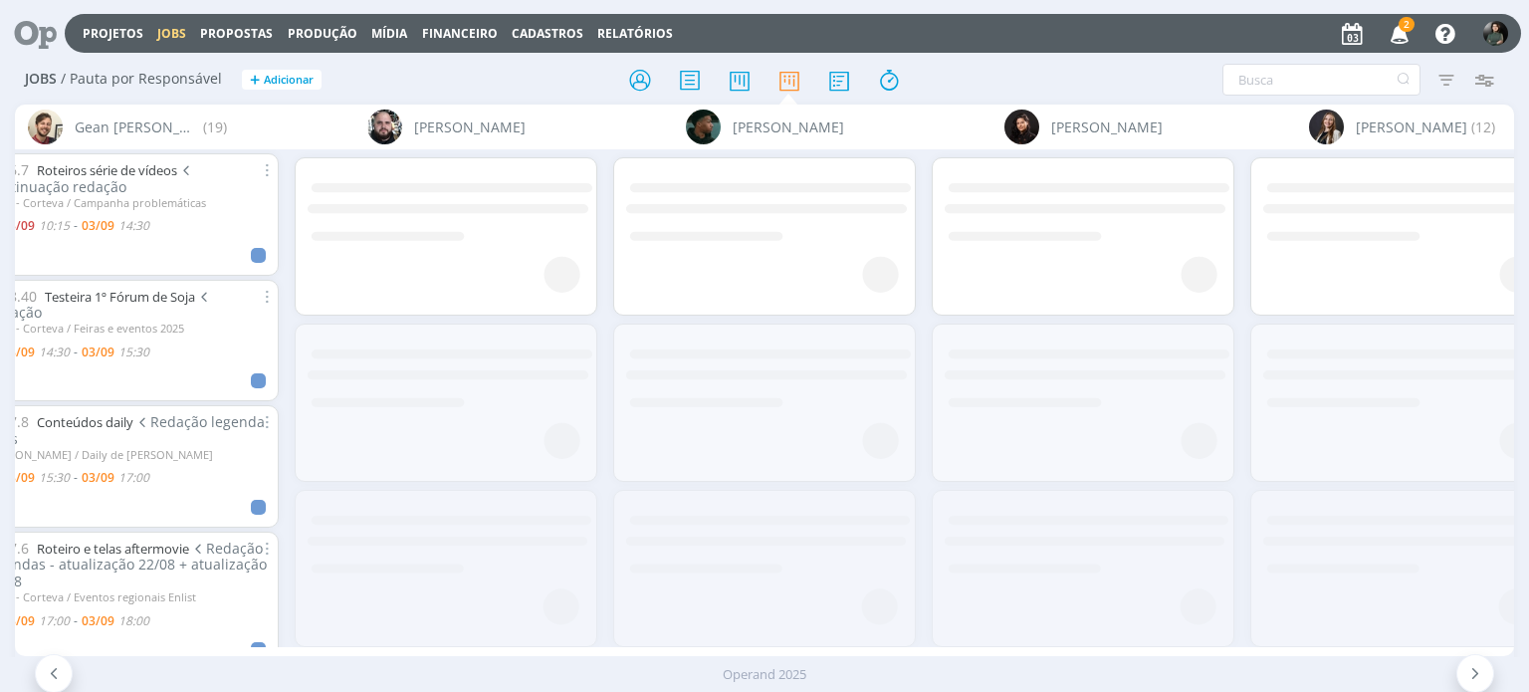
scroll to position [0, 3073]
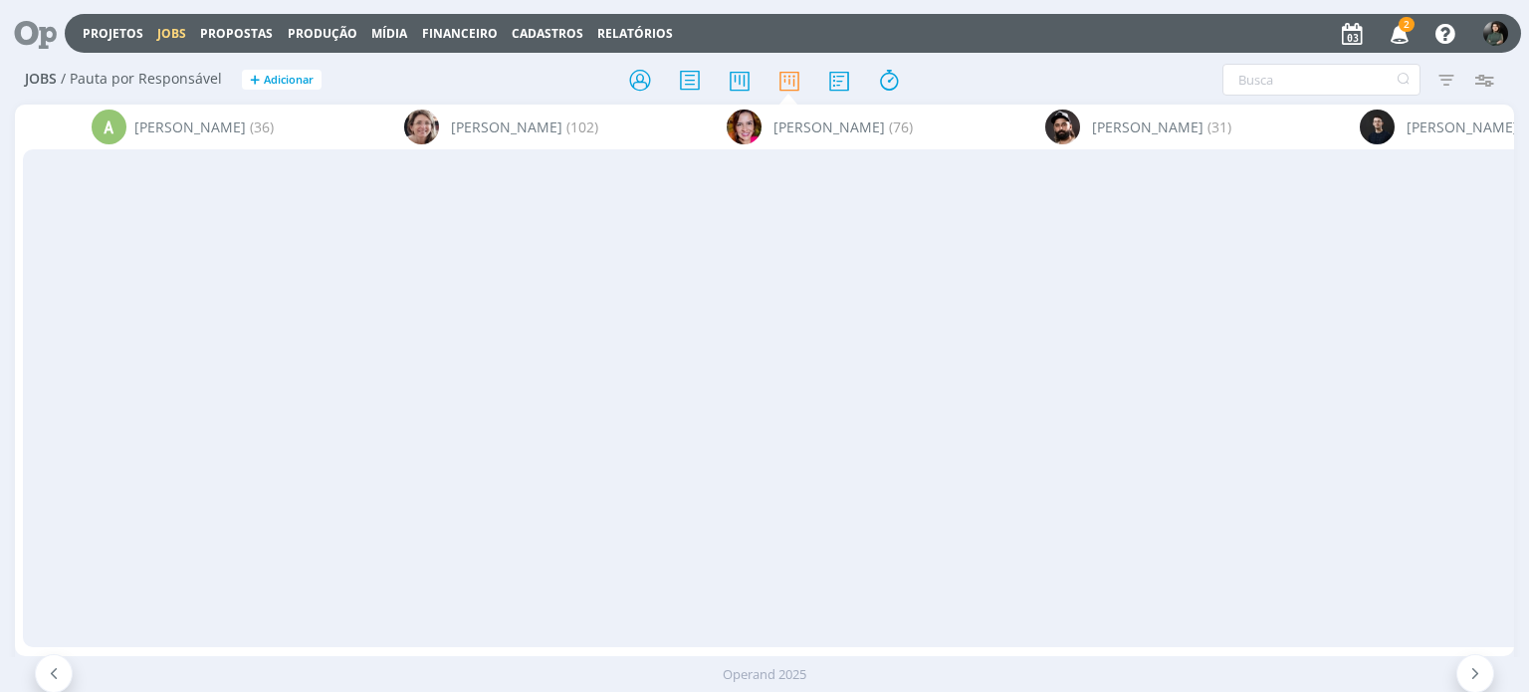
scroll to position [0, 5654]
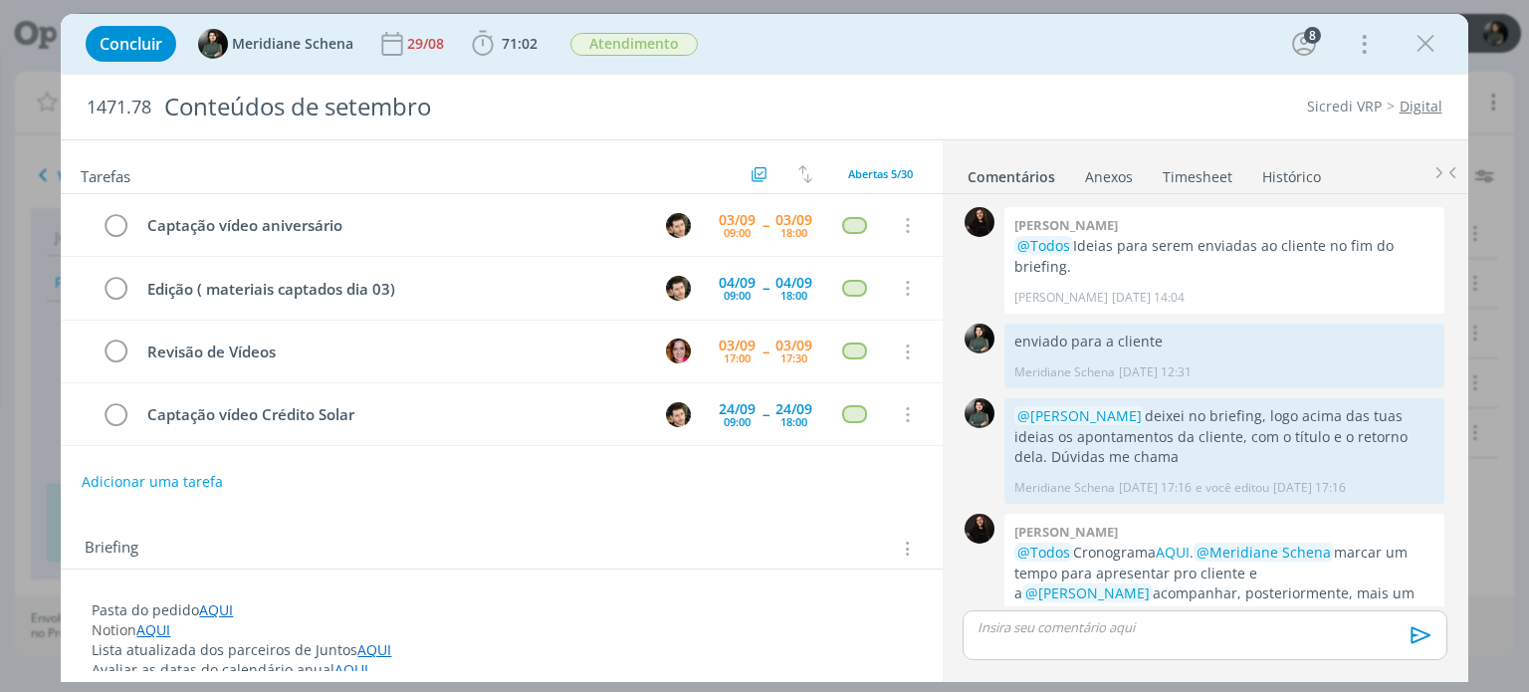
scroll to position [2869, 0]
